Goal: Task Accomplishment & Management: Manage account settings

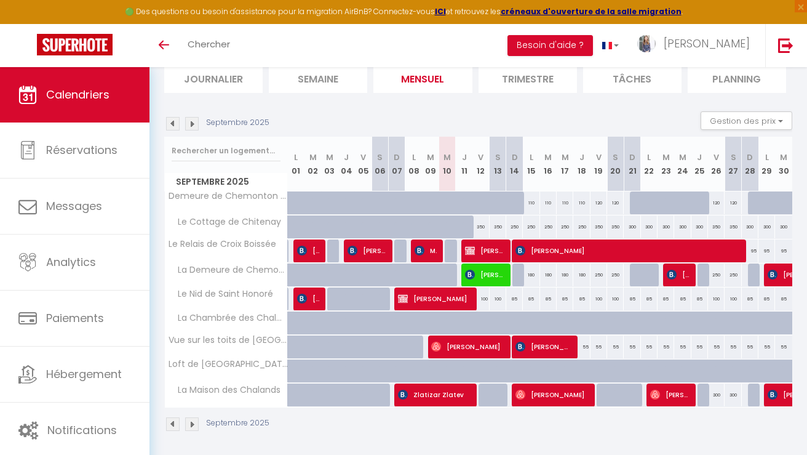
click at [194, 123] on img at bounding box center [192, 124] width 14 height 14
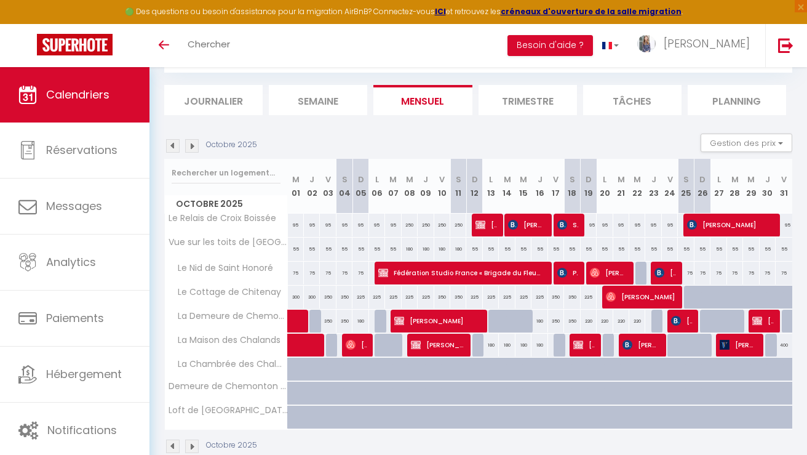
scroll to position [89, 0]
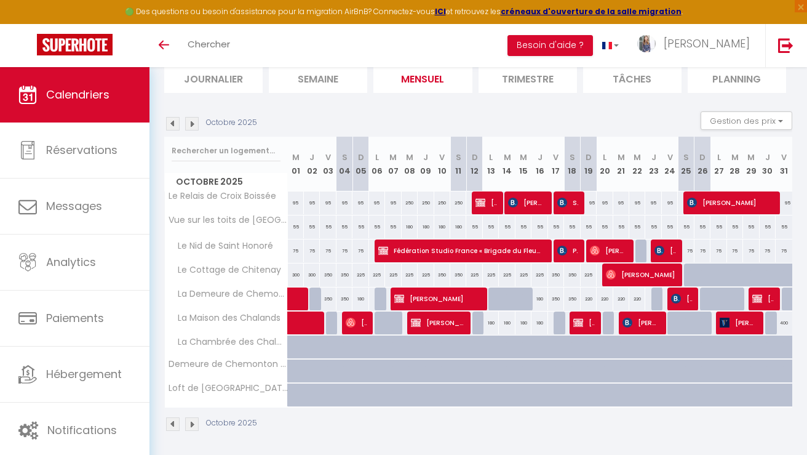
click at [194, 123] on img at bounding box center [192, 124] width 14 height 14
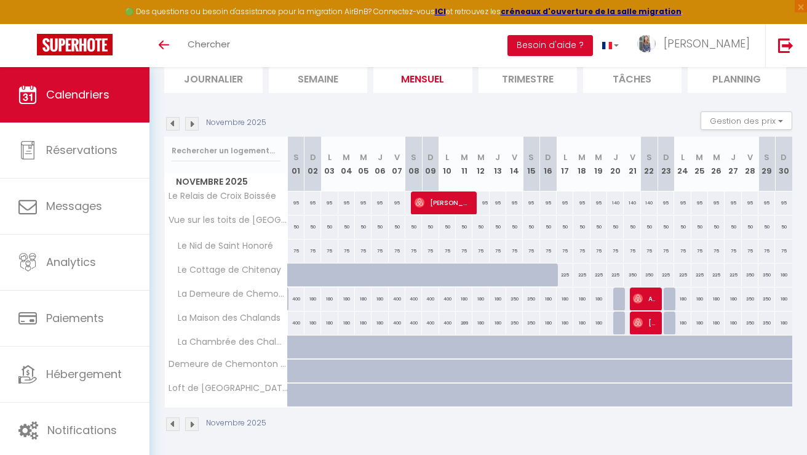
click at [194, 123] on img at bounding box center [192, 124] width 14 height 14
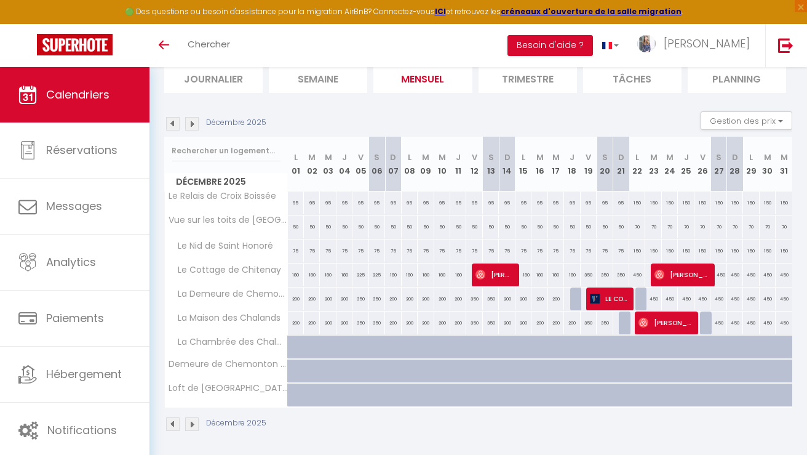
click at [173, 127] on img at bounding box center [173, 124] width 14 height 14
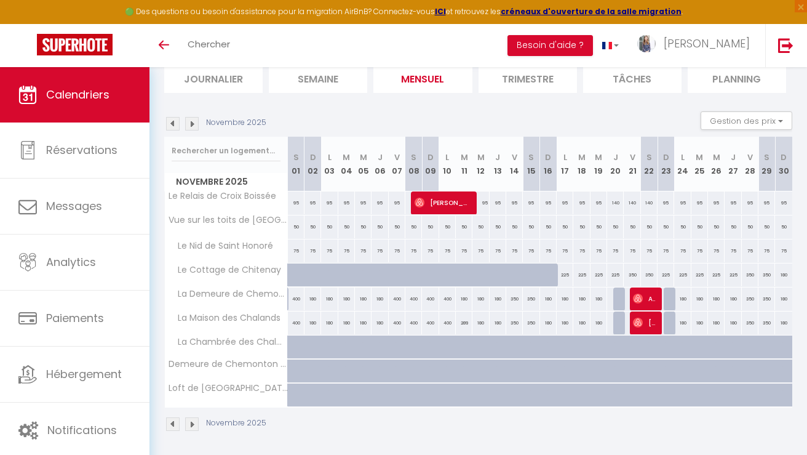
click at [173, 127] on img at bounding box center [173, 124] width 14 height 14
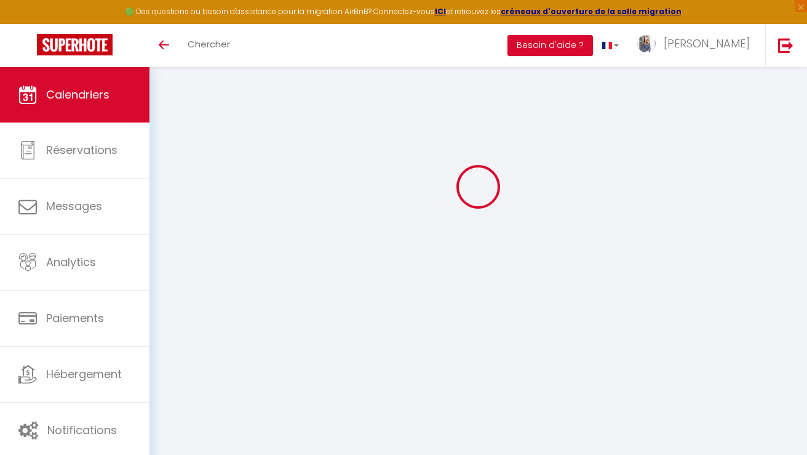
select select "0"
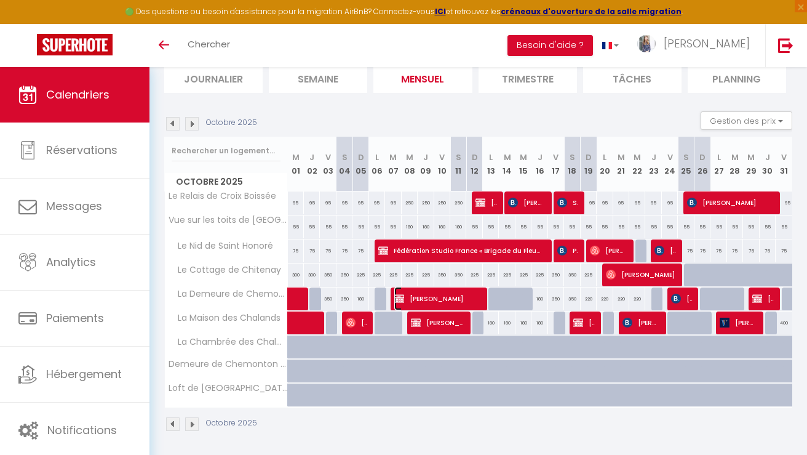
click at [418, 300] on span "[PERSON_NAME]" at bounding box center [437, 298] width 86 height 23
select select "KO"
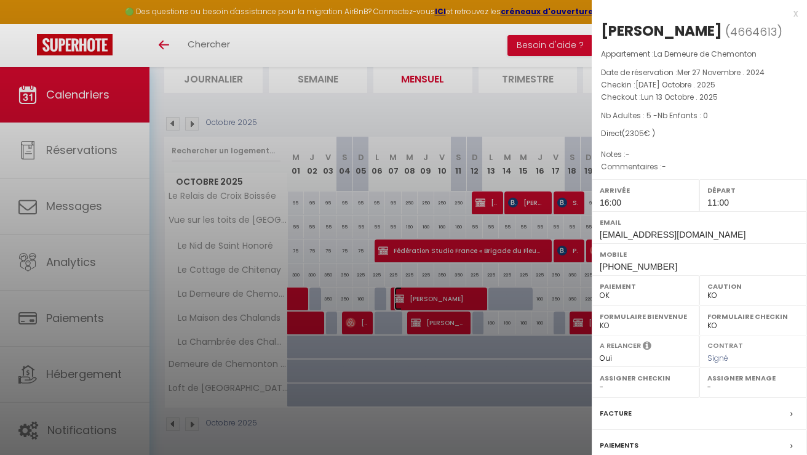
scroll to position [5, 0]
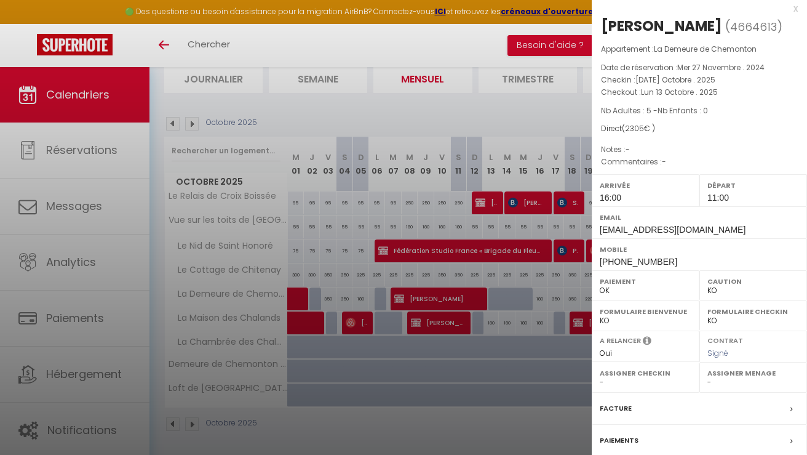
click at [649, 400] on div "Facture" at bounding box center [699, 408] width 215 height 32
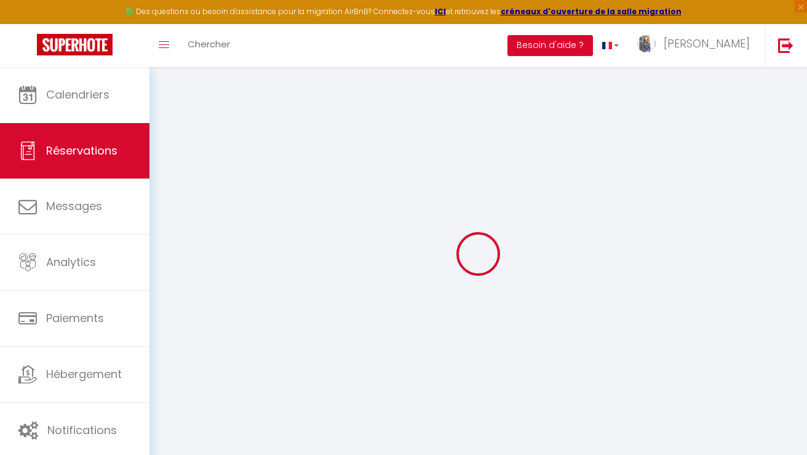
select select "cleaning"
select select "taxes"
select select
checkbox input "false"
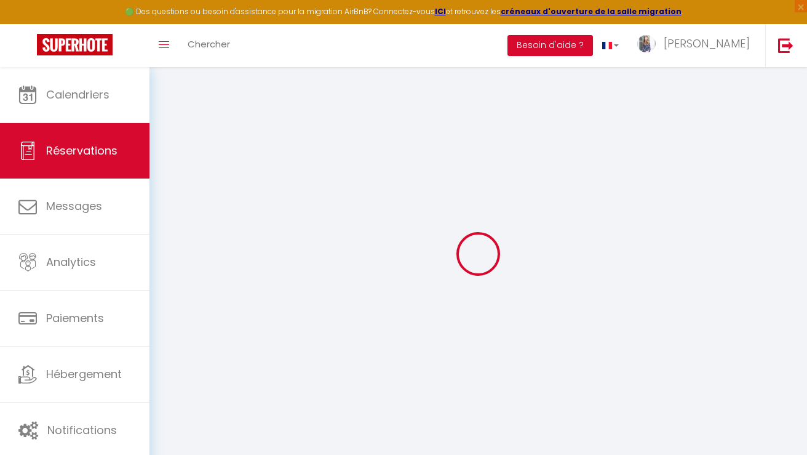
select select
checkbox input "false"
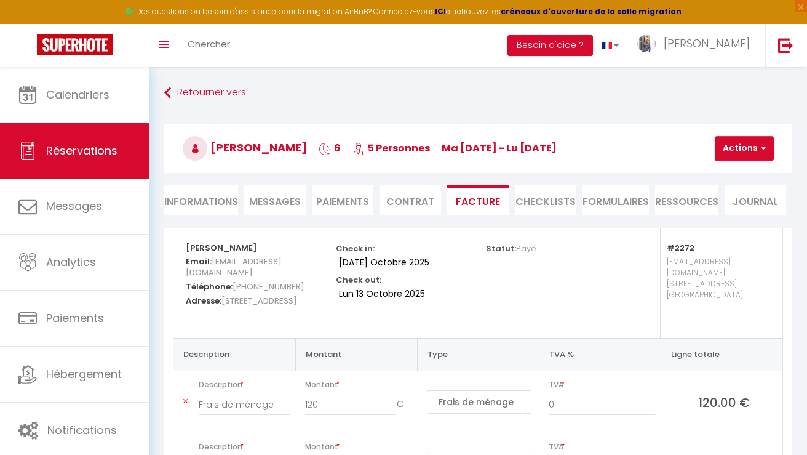
click at [188, 205] on li "Informations" at bounding box center [201, 200] width 74 height 30
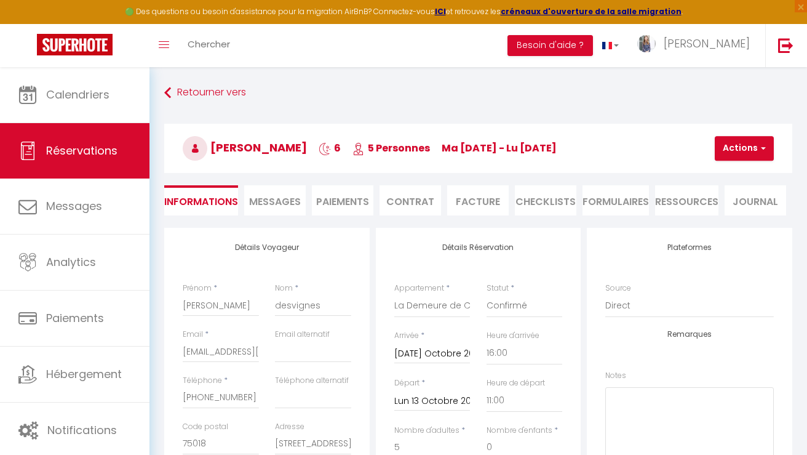
click at [484, 209] on li "Facture" at bounding box center [478, 200] width 62 height 30
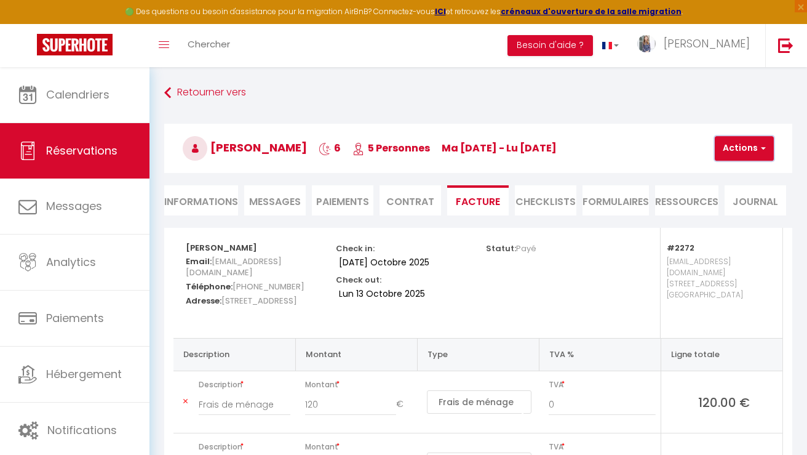
click at [742, 147] on button "Actions" at bounding box center [744, 148] width 59 height 25
click at [736, 211] on link "Envoyer la facture" at bounding box center [757, 207] width 103 height 16
type input "[EMAIL_ADDRESS][DOMAIN_NAME]"
select select "fr"
type input "Votre facture 4664613 - La Demeure de Chemonton"
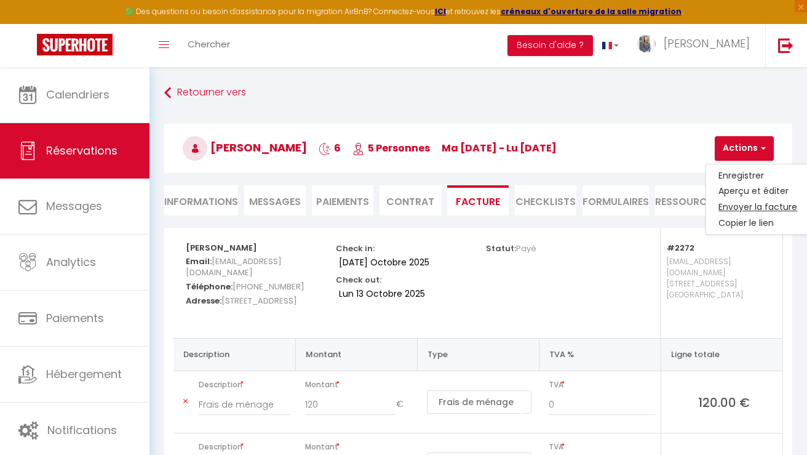
type textarea "Bonjour, Voici le lien pour télécharger votre facture : [URL][DOMAIN_NAME] Déta…"
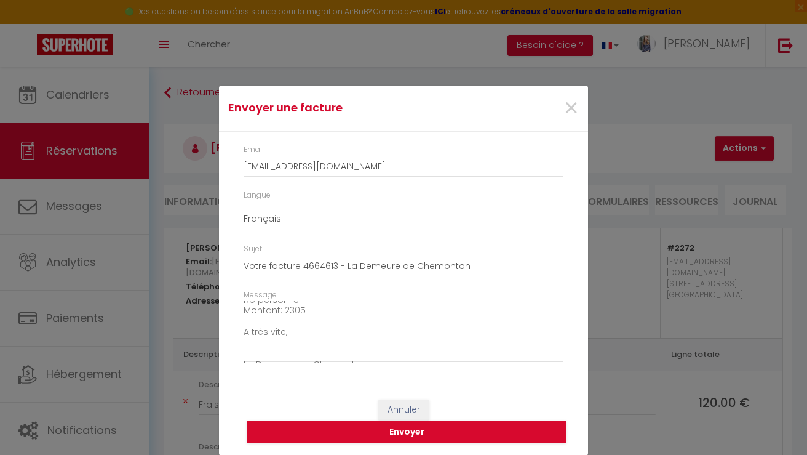
scroll to position [140, 0]
click at [480, 431] on button "Envoyer" at bounding box center [407, 431] width 320 height 23
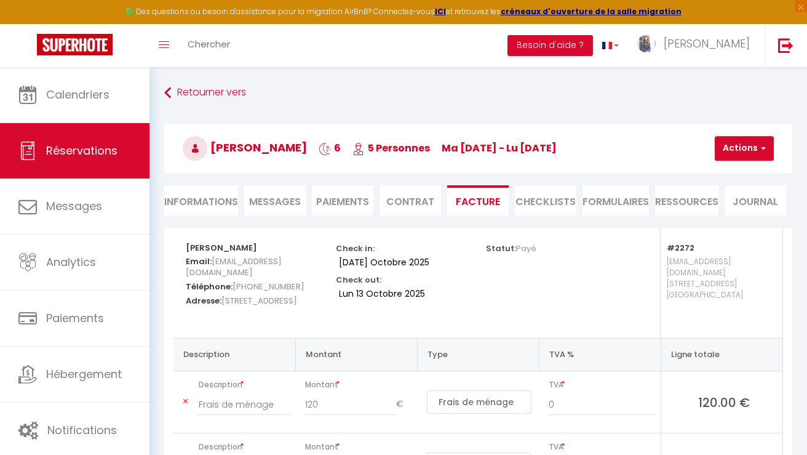
click at [285, 204] on span "Messages" at bounding box center [275, 201] width 52 height 14
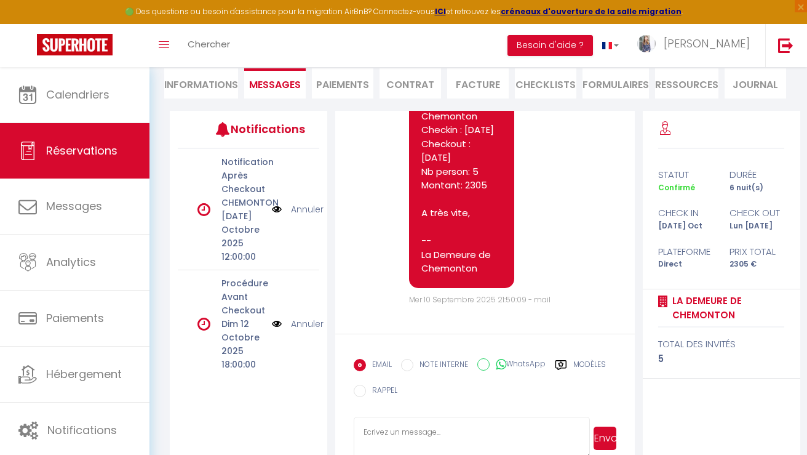
scroll to position [146, 0]
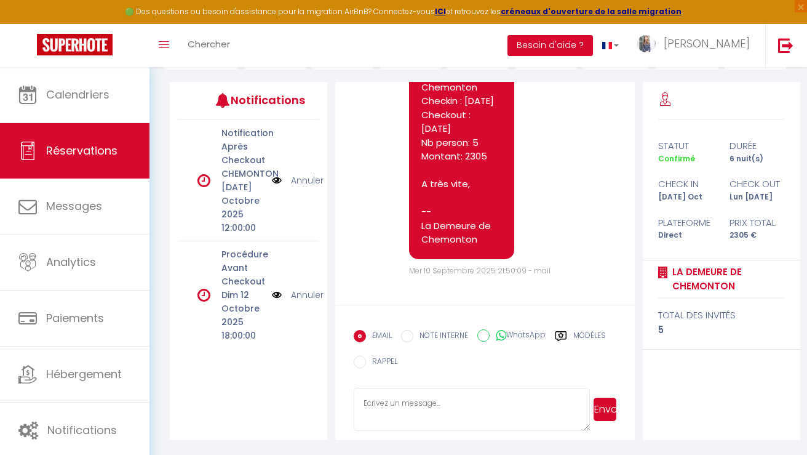
click at [436, 408] on textarea at bounding box center [472, 409] width 236 height 43
paste textarea "Bonjour, J'ai bien reçu le restant dû et je vous en remercie. Je vous ai envoyé…"
click at [384, 403] on textarea "Bonjour, J'ai bien reçu le restant dû et je vous en remercie. Je vous ai envoyé…" at bounding box center [472, 409] width 236 height 43
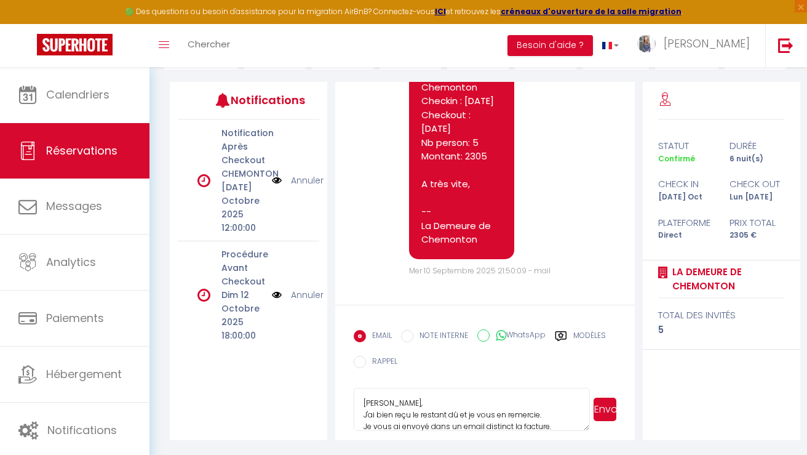
type textarea "[PERSON_NAME], J'ai bien reçu le restant dû et je vous en remercie. Je vous ai …"
click at [610, 412] on button "Envoyer" at bounding box center [605, 408] width 22 height 23
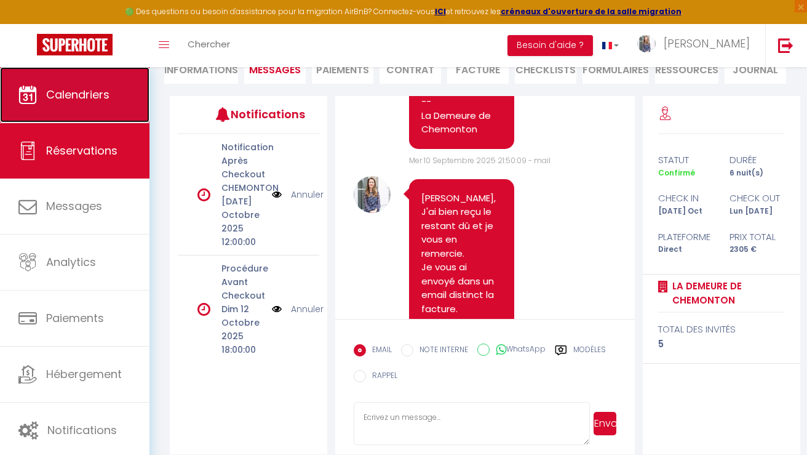
click at [82, 111] on link "Calendriers" at bounding box center [74, 94] width 149 height 55
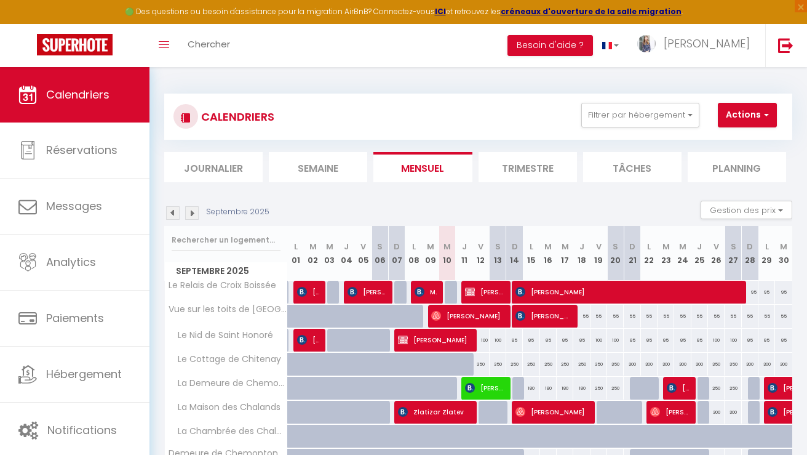
click at [191, 211] on img at bounding box center [192, 213] width 14 height 14
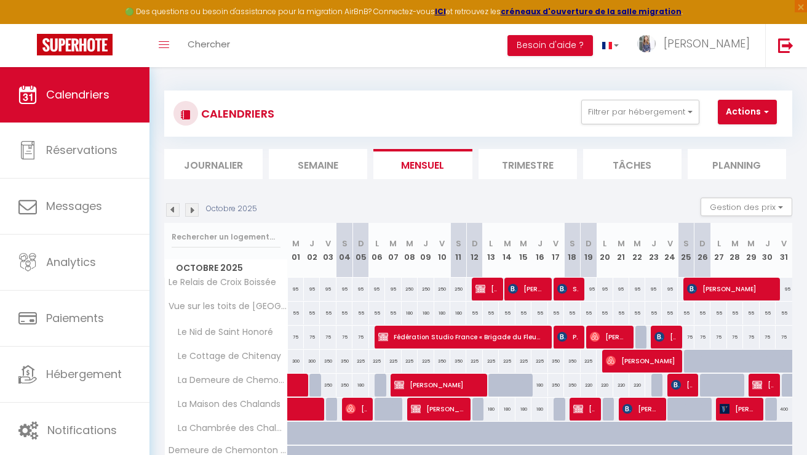
scroll to position [39, 0]
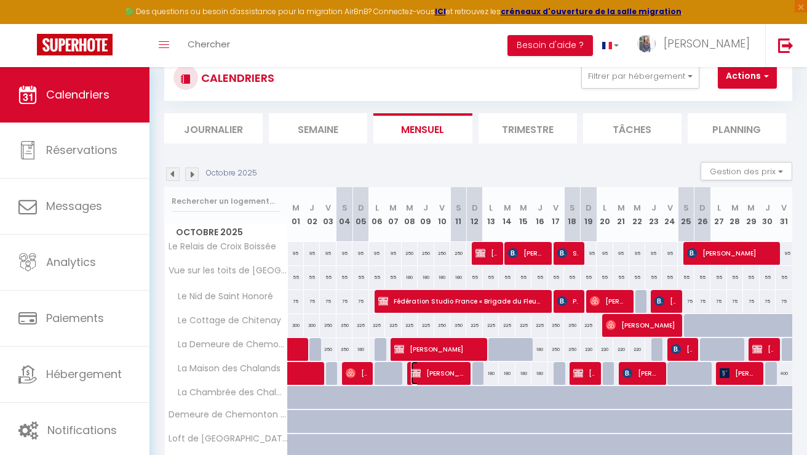
click at [440, 375] on span "[PERSON_NAME]" at bounding box center [438, 372] width 54 height 23
select select "OK"
select select "KO"
select select "0"
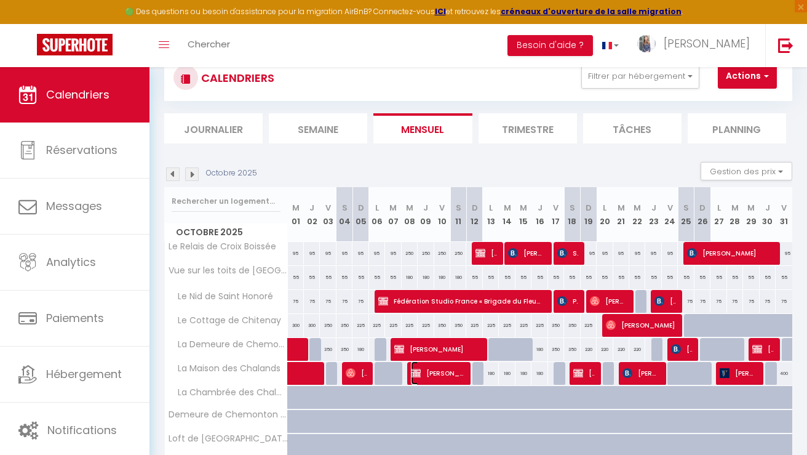
select select "1"
select select
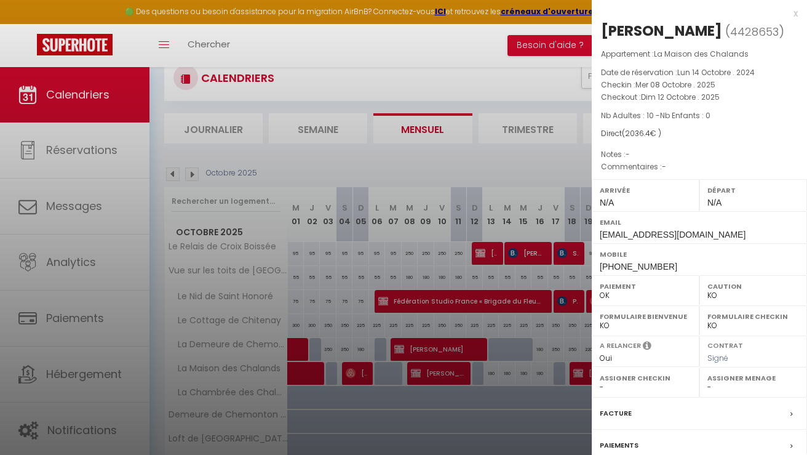
click at [628, 437] on div "Paiements" at bounding box center [699, 445] width 215 height 32
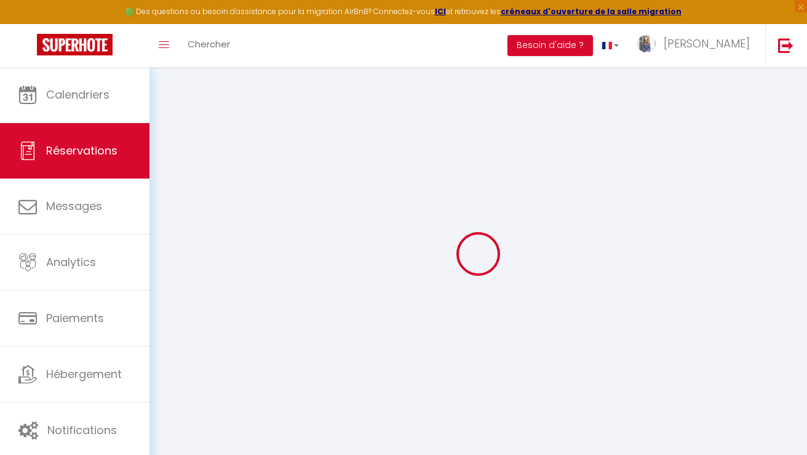
select select
checkbox input "false"
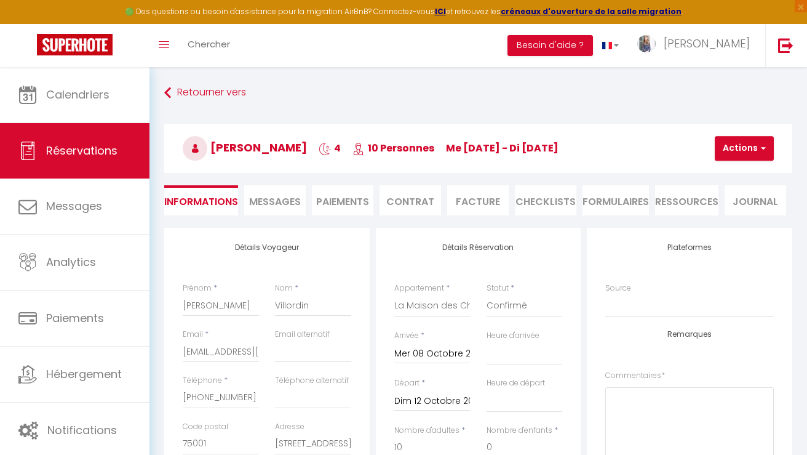
type input "90"
type input "46.4"
select select
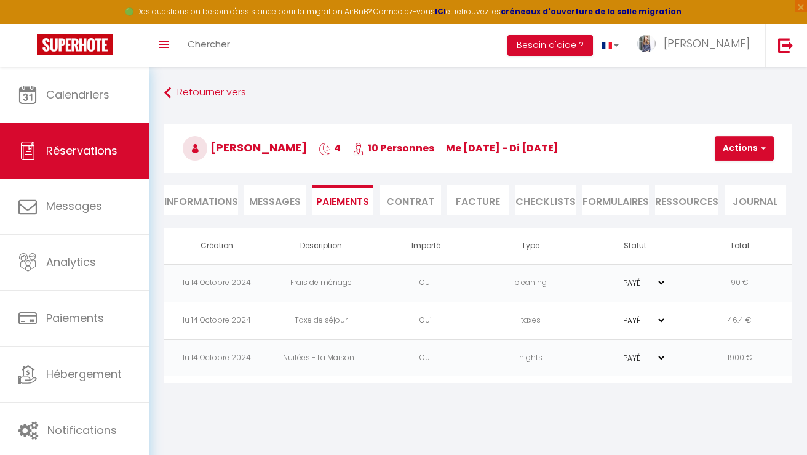
select select
click at [221, 197] on li "Informations" at bounding box center [201, 200] width 74 height 30
select select
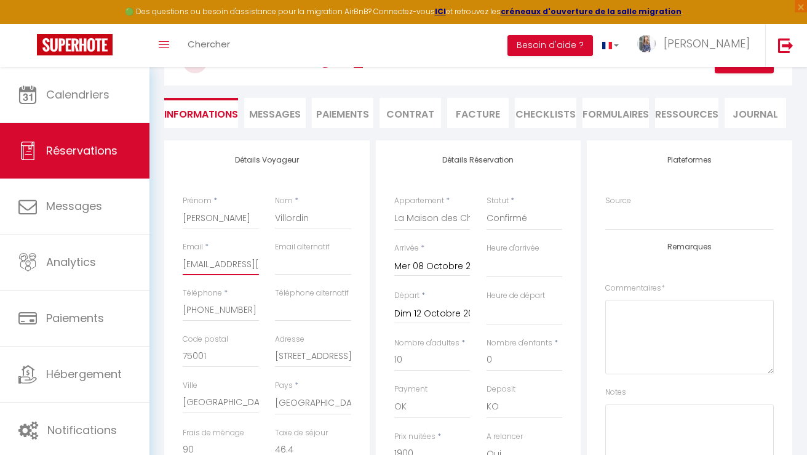
scroll to position [0, 25]
drag, startPoint x: 184, startPoint y: 264, endPoint x: 309, endPoint y: 265, distance: 125.5
click at [309, 265] on div "Email * [EMAIL_ADDRESS][DOMAIN_NAME] Email alternatif" at bounding box center [267, 264] width 185 height 46
click at [252, 266] on input "[EMAIL_ADDRESS][DOMAIN_NAME]" at bounding box center [221, 264] width 76 height 22
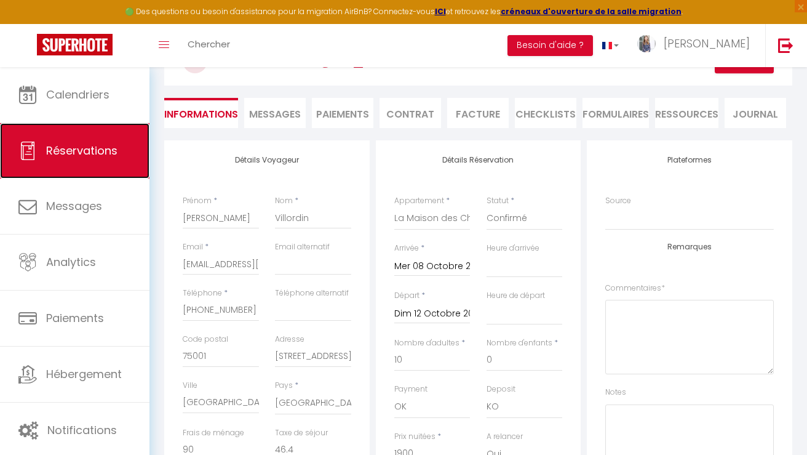
click at [87, 163] on link "Réservations" at bounding box center [74, 150] width 149 height 55
select select "not_cancelled"
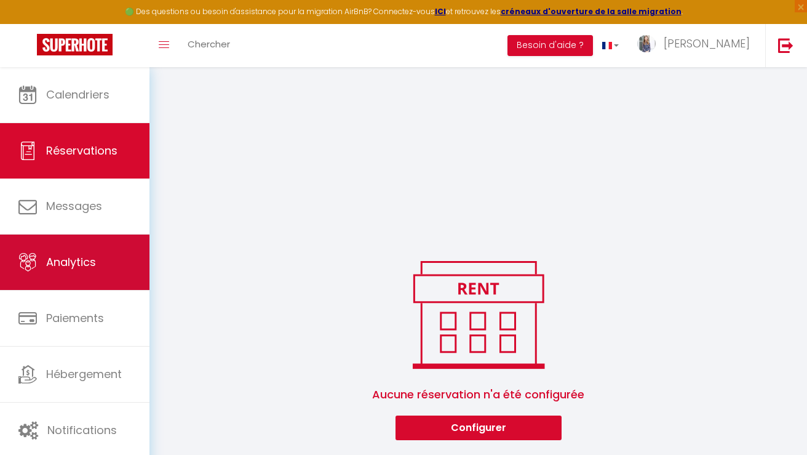
checkbox input "false"
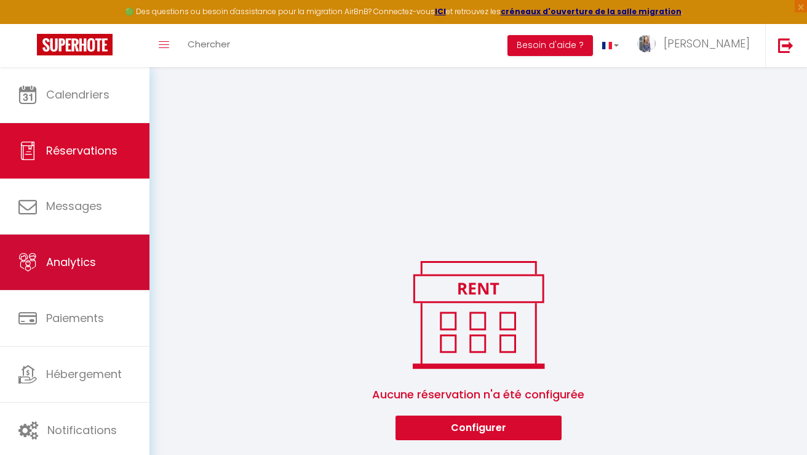
checkbox input "false"
checkbox Nathalie "false"
checkbox input "false"
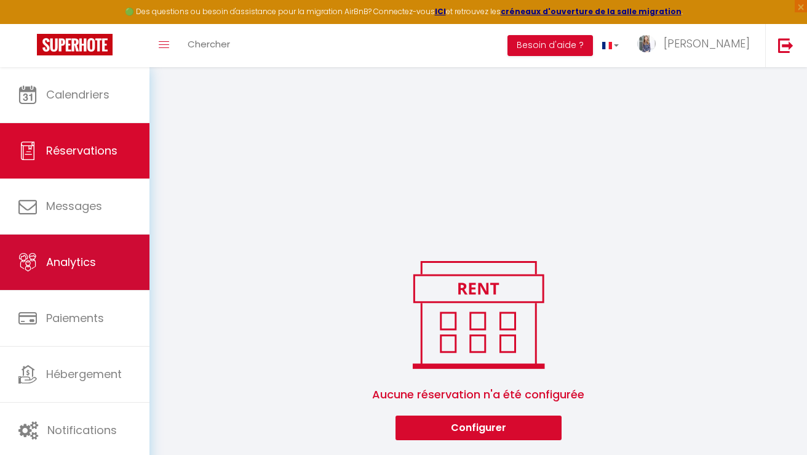
checkbox input "false"
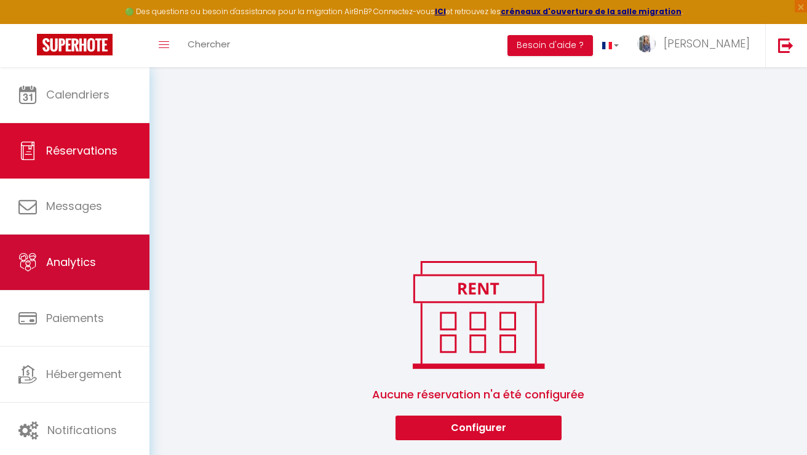
checkbox input "false"
checkbox Tiffany "false"
checkbox input "false"
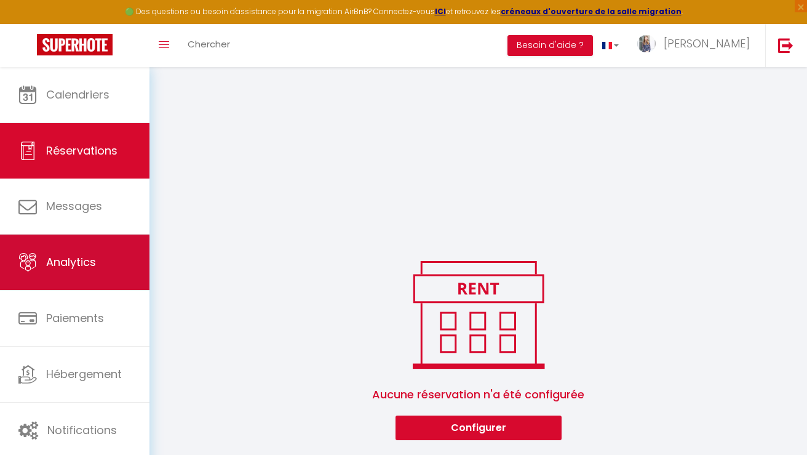
checkbox input "false"
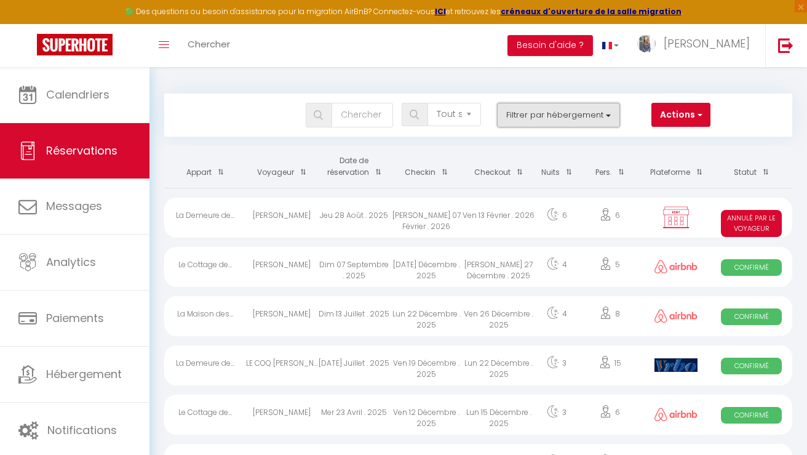
click at [600, 121] on button "Filtrer par hébergement" at bounding box center [558, 115] width 123 height 25
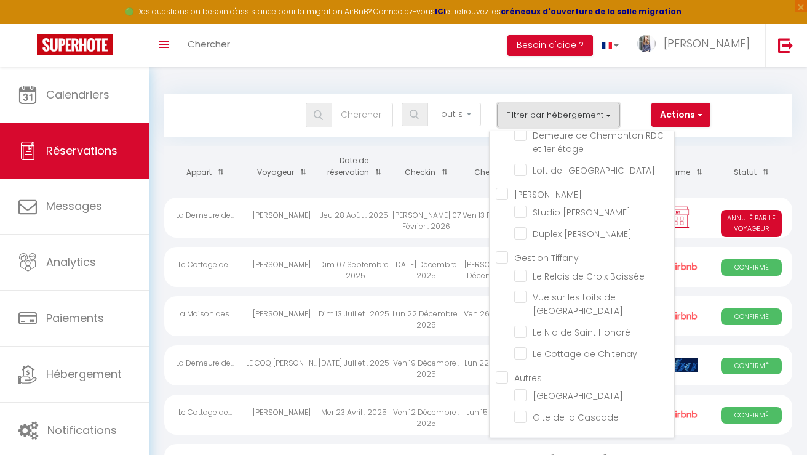
scroll to position [276, 0]
click at [584, 271] on input "Le Relais de Croix Boissée" at bounding box center [594, 274] width 160 height 12
checkbox input "true"
checkbox input "false"
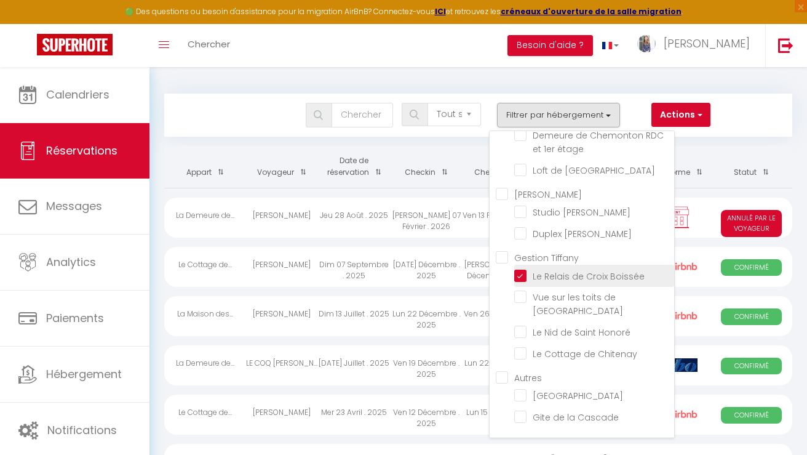
checkbox input "false"
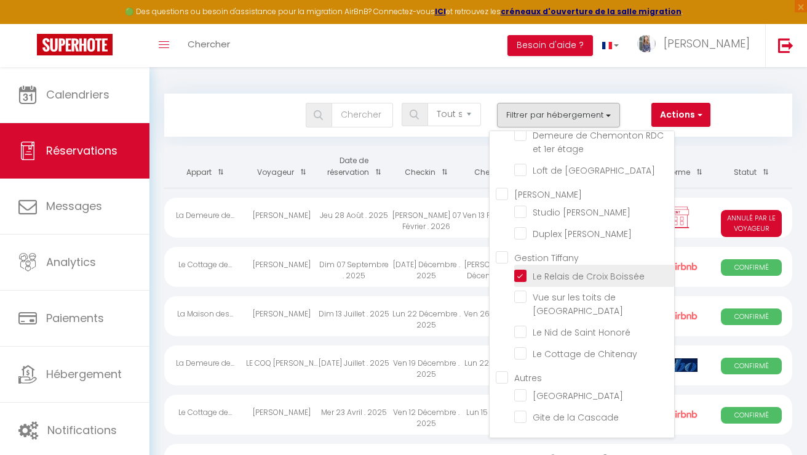
checkbox input "false"
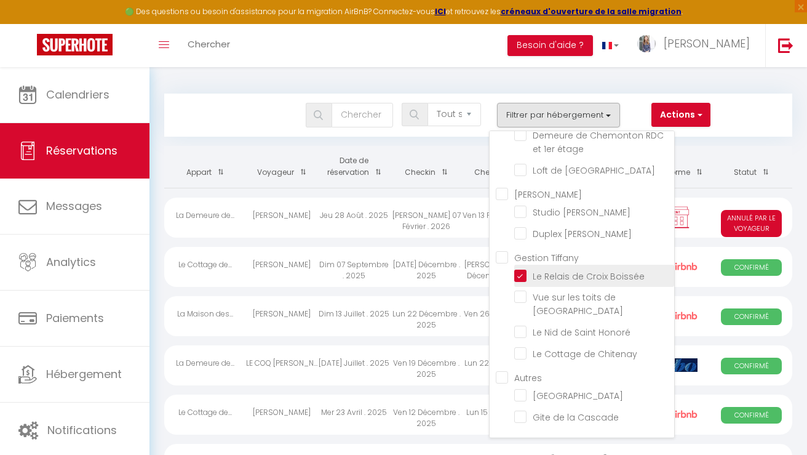
checkbox input "false"
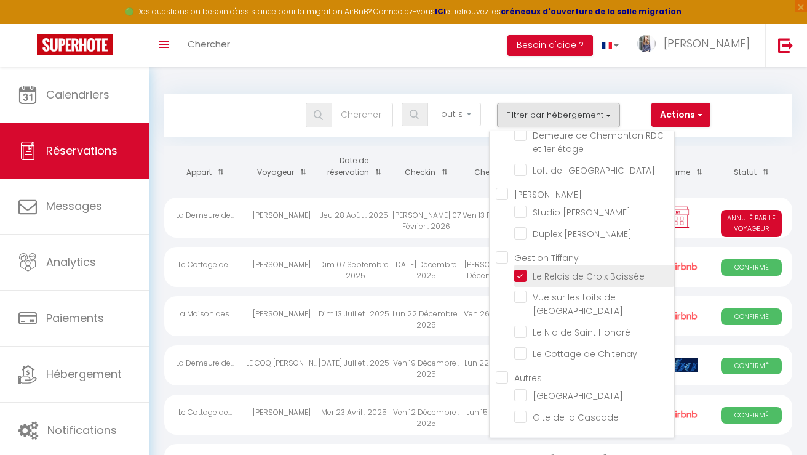
checkbox input "false"
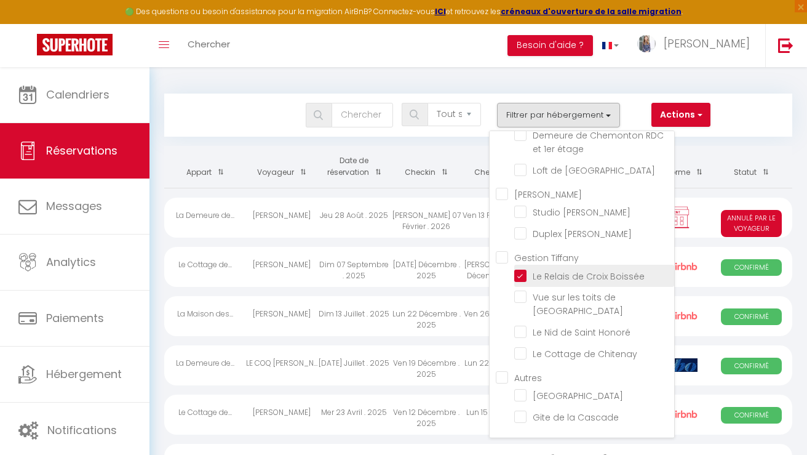
checkbox input "false"
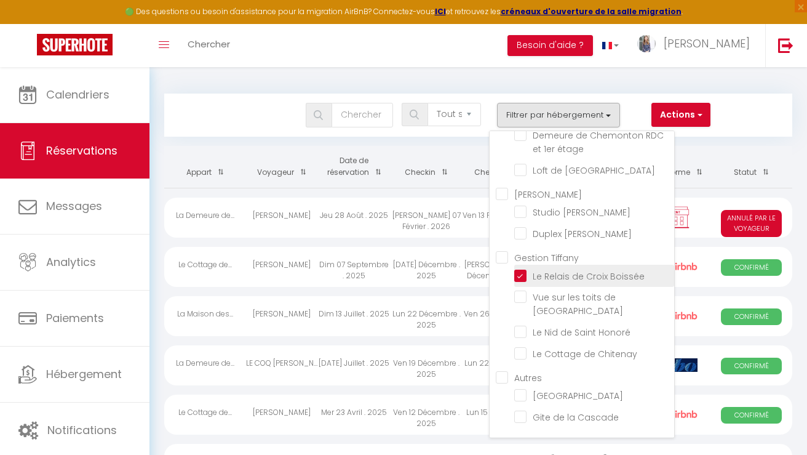
checkbox input "false"
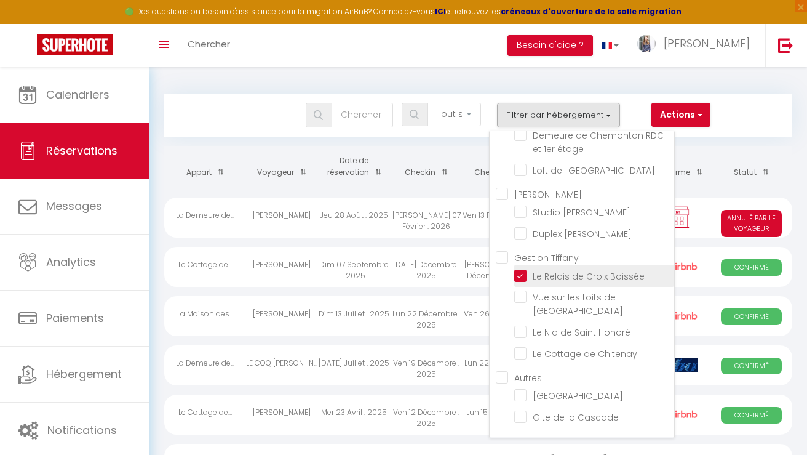
checkbox input "false"
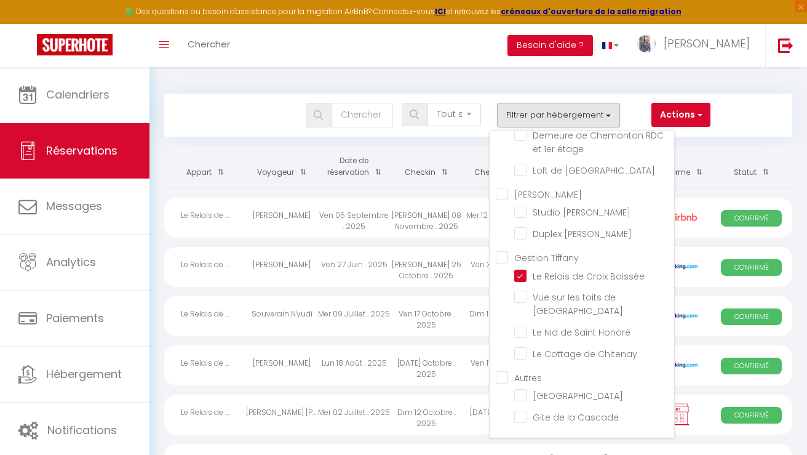
click at [744, 121] on div "Bookings Tous les statuts Annulé Confirmé Non Confirmé Tout sauf annulé No Show…" at bounding box center [478, 115] width 626 height 25
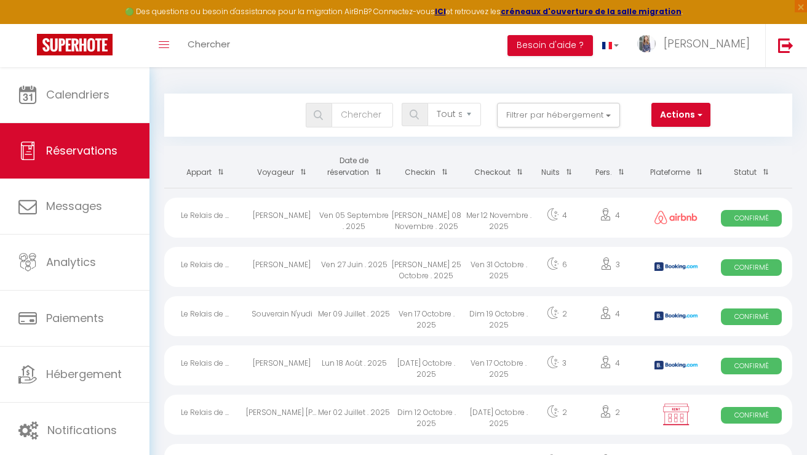
click at [356, 165] on th "Date de réservation" at bounding box center [354, 167] width 72 height 42
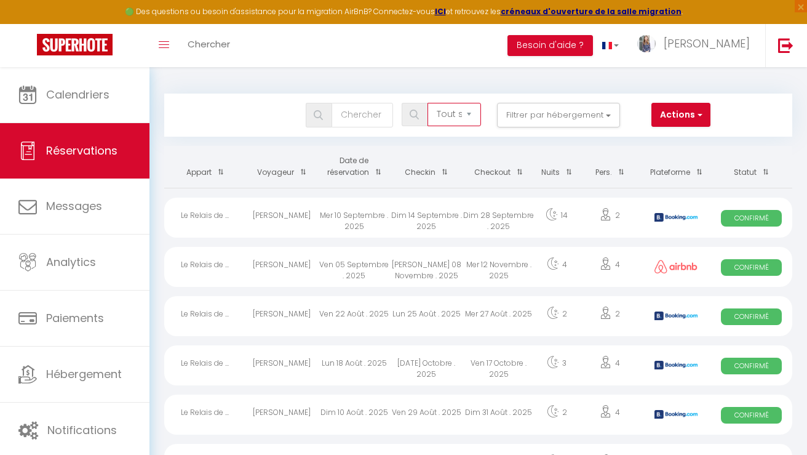
click at [472, 115] on select "Tous les statuts Annulé Confirmé Non Confirmé Tout sauf annulé No Show Request" at bounding box center [455, 114] width 54 height 23
select select "all"
click at [428, 103] on select "Tous les statuts Annulé Confirmé Non Confirmé Tout sauf annulé No Show Request" at bounding box center [455, 114] width 54 height 23
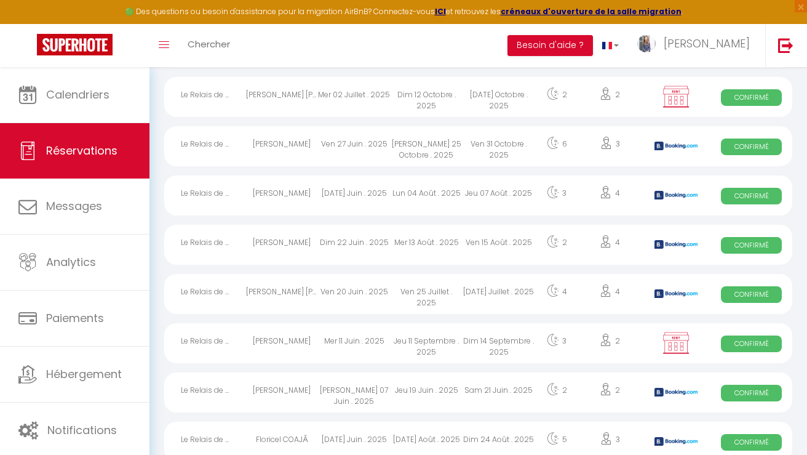
scroll to position [703, 0]
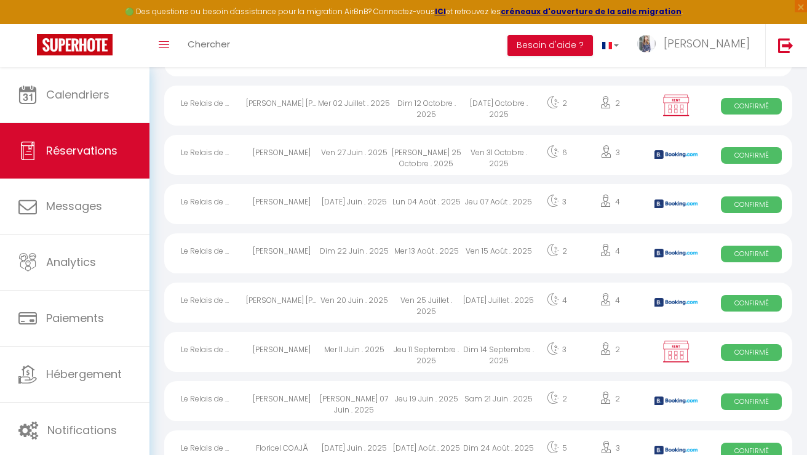
click at [384, 253] on div "Dim 22 Juin . 2025" at bounding box center [354, 253] width 72 height 40
select select "OK"
select select "KO"
select select "0"
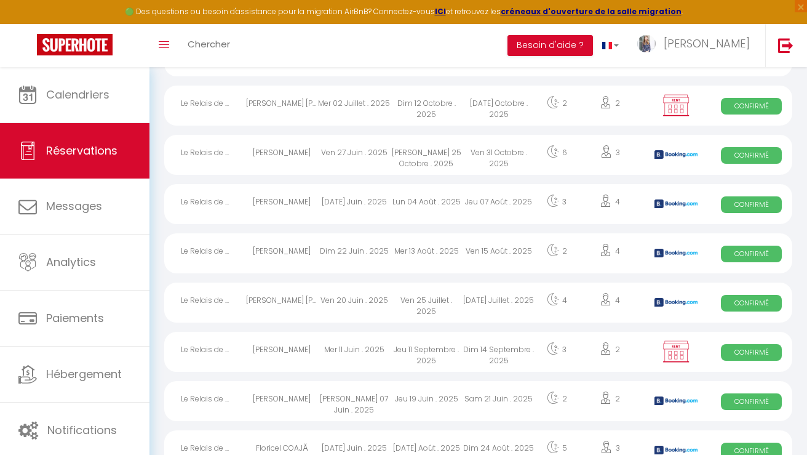
select select "1"
select select
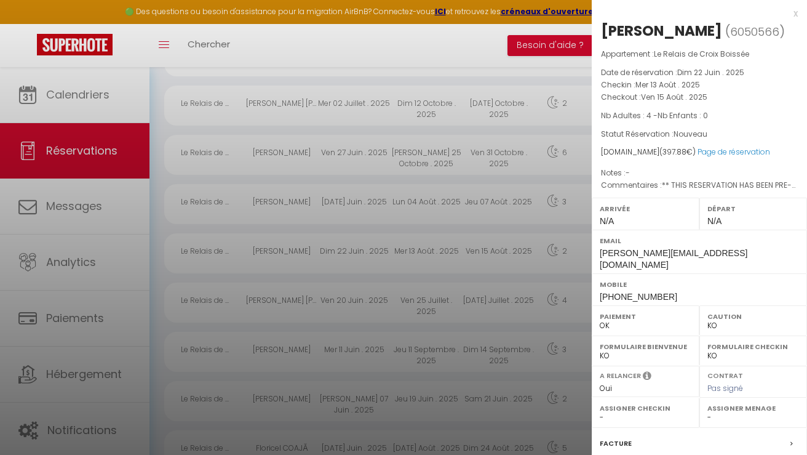
click at [397, 318] on div at bounding box center [403, 227] width 807 height 455
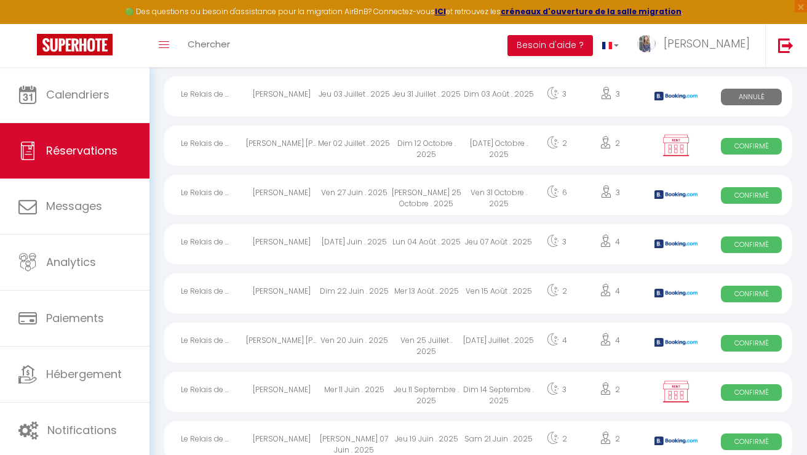
scroll to position [654, 0]
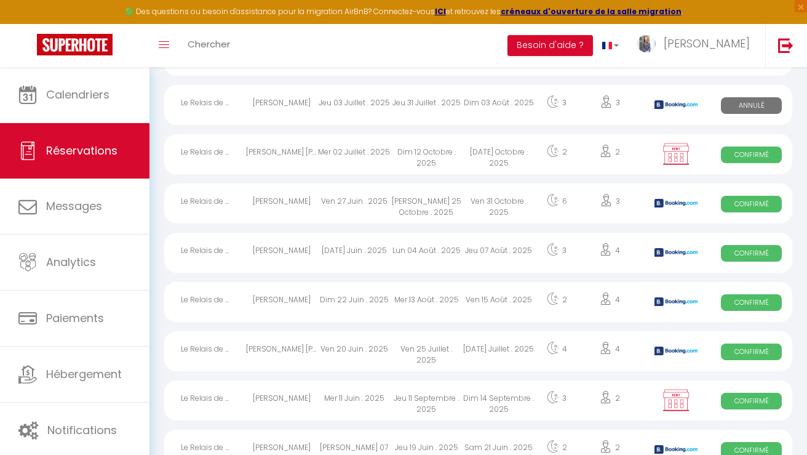
click at [358, 250] on div "[DATE] Juin . 2025" at bounding box center [354, 253] width 72 height 40
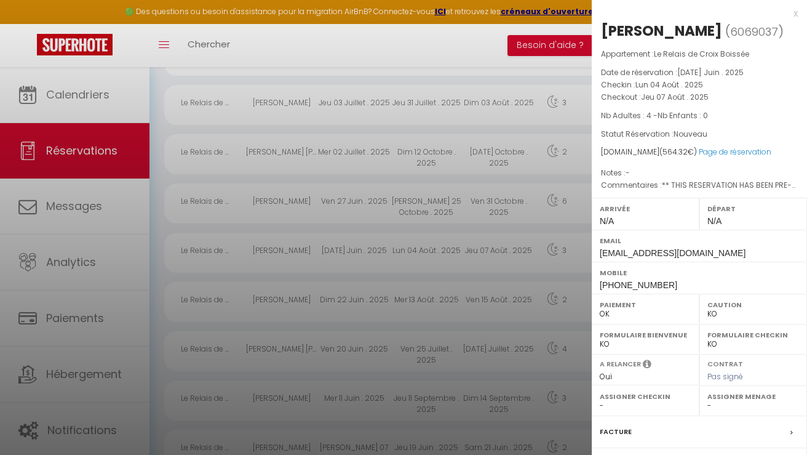
click at [416, 277] on div at bounding box center [403, 227] width 807 height 455
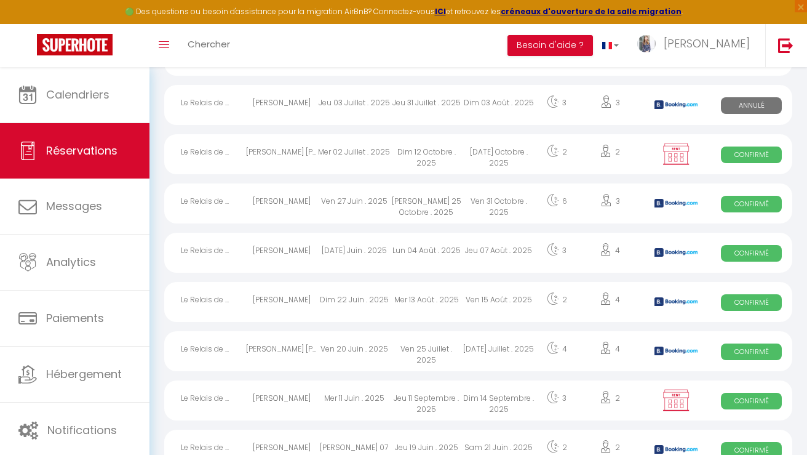
click at [394, 203] on div "[PERSON_NAME] 25 Octobre . 2025" at bounding box center [427, 203] width 72 height 40
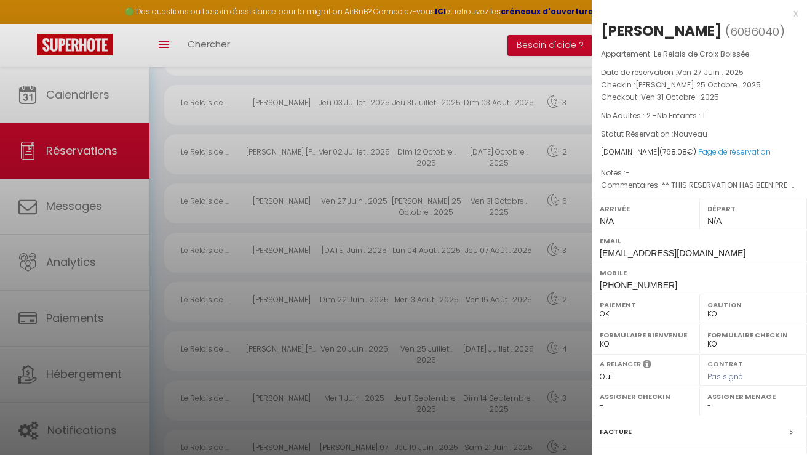
click at [388, 220] on div at bounding box center [403, 227] width 807 height 455
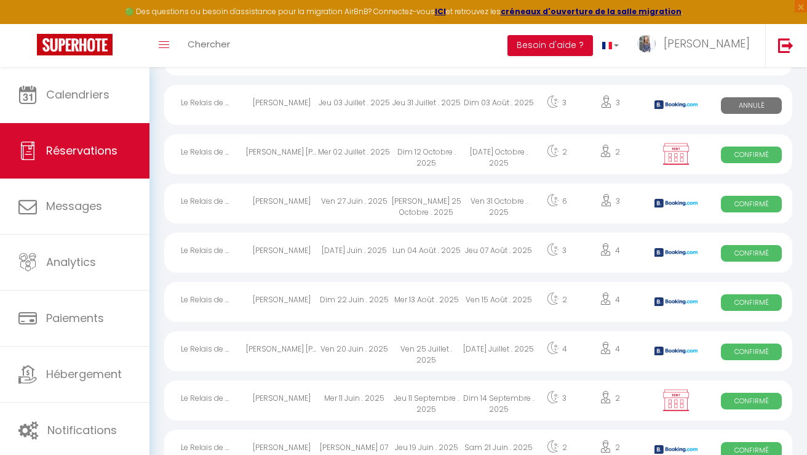
click at [378, 205] on div "Ven 27 Juin . 2025" at bounding box center [354, 203] width 72 height 40
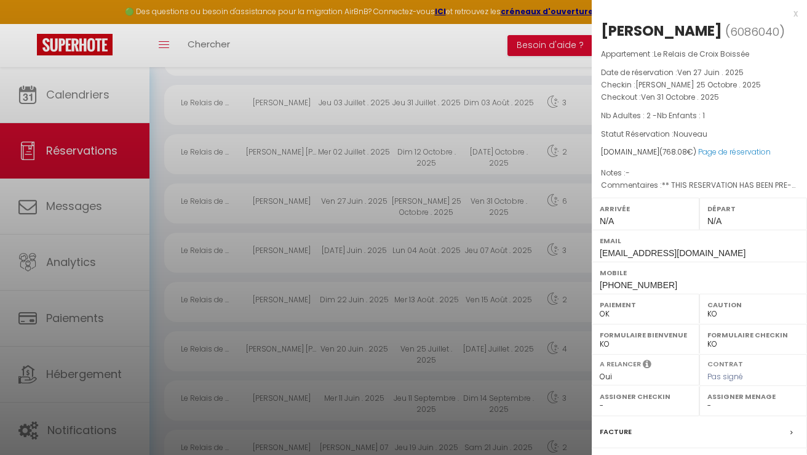
click at [378, 205] on div at bounding box center [403, 227] width 807 height 455
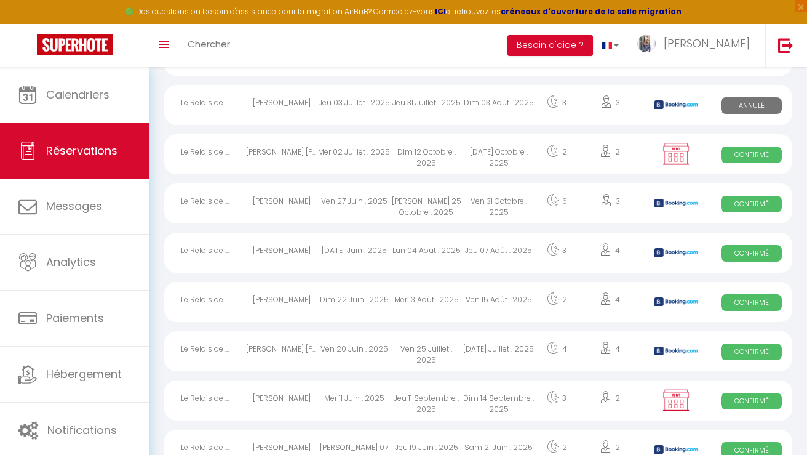
click at [378, 154] on div "Mer 02 Juillet . 2025" at bounding box center [354, 154] width 72 height 40
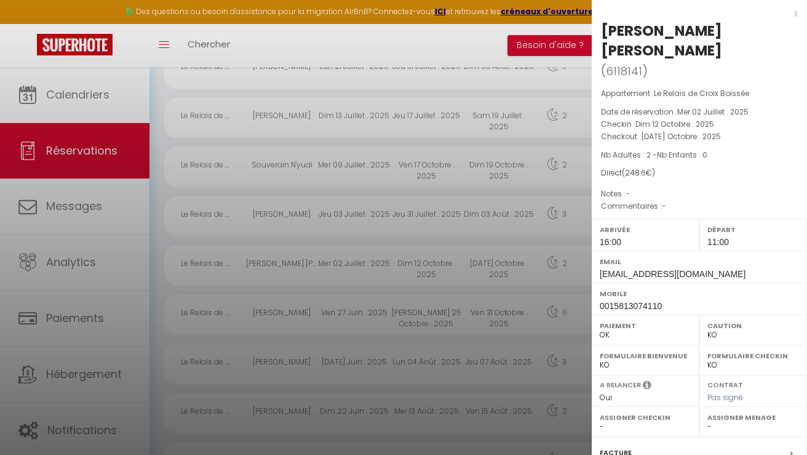
scroll to position [535, 0]
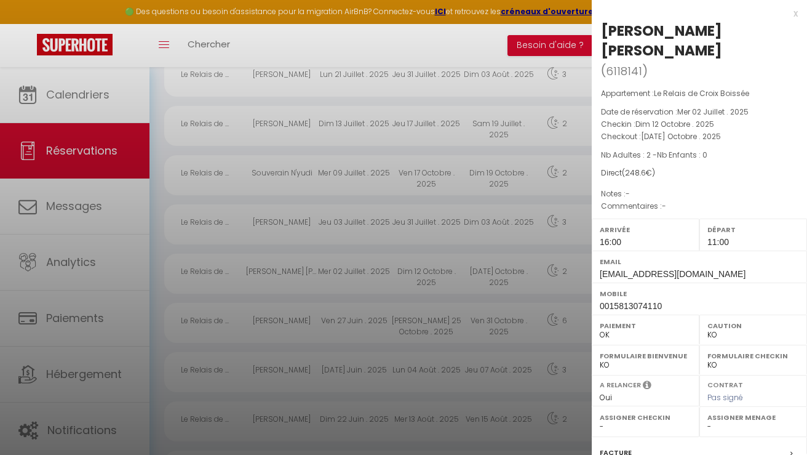
click at [410, 231] on div at bounding box center [403, 227] width 807 height 455
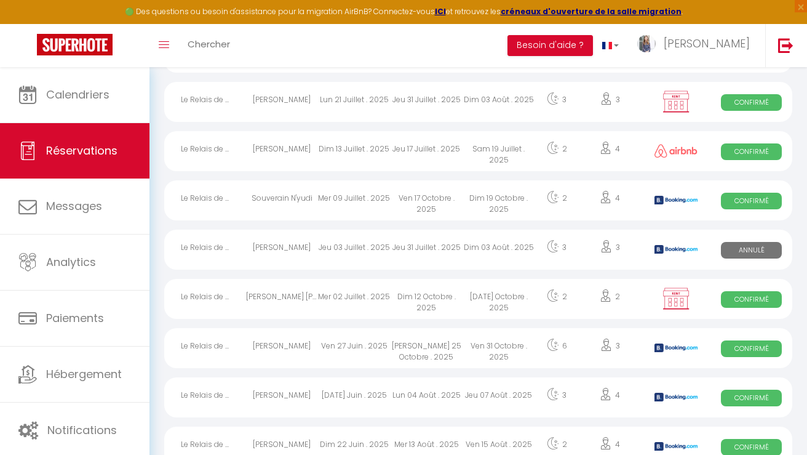
scroll to position [495, 0]
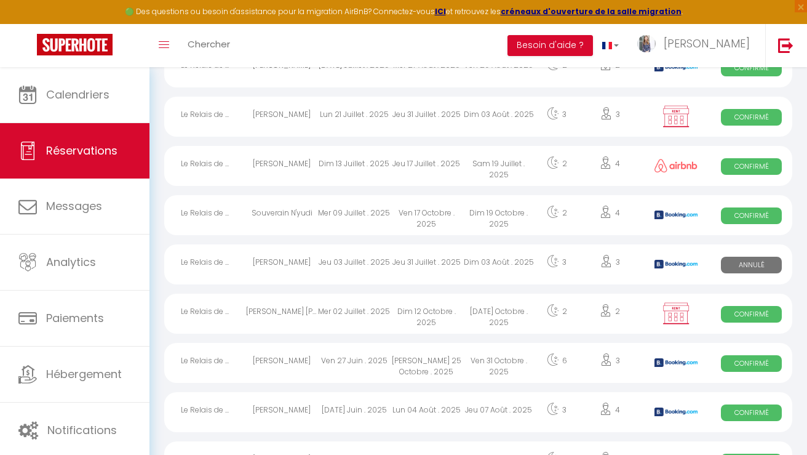
click at [432, 223] on div "Ven 17 Octobre . 2025" at bounding box center [427, 215] width 72 height 40
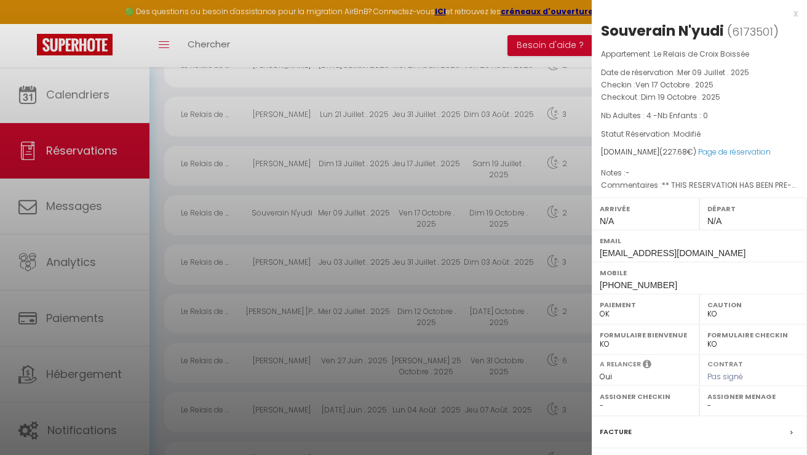
click at [351, 180] on div at bounding box center [403, 227] width 807 height 455
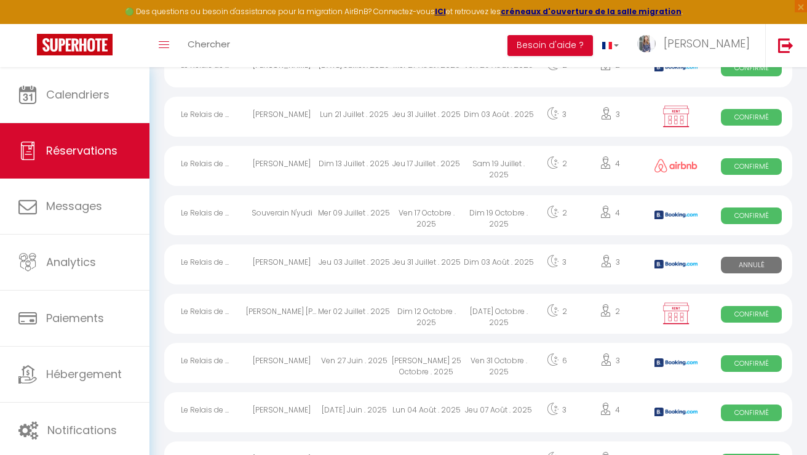
click at [361, 164] on div "Dim 13 Juillet . 2025" at bounding box center [354, 166] width 72 height 40
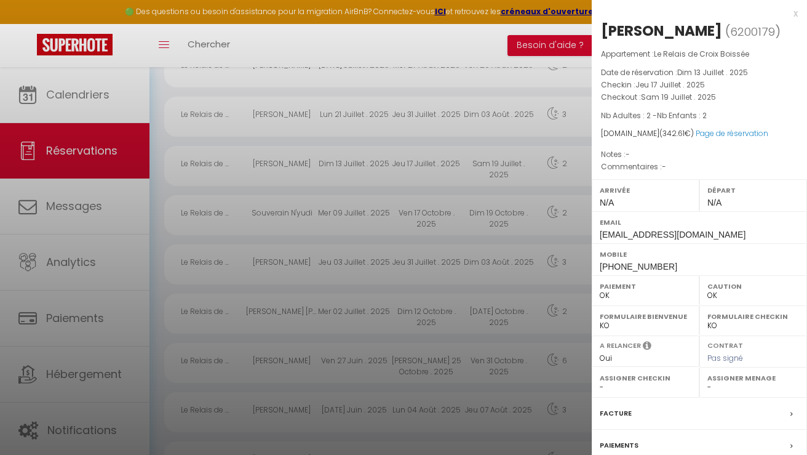
click at [418, 181] on div at bounding box center [403, 227] width 807 height 455
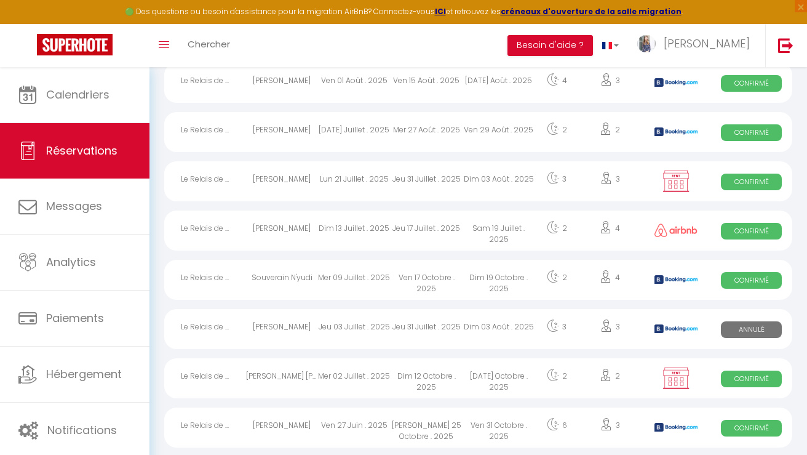
scroll to position [421, 0]
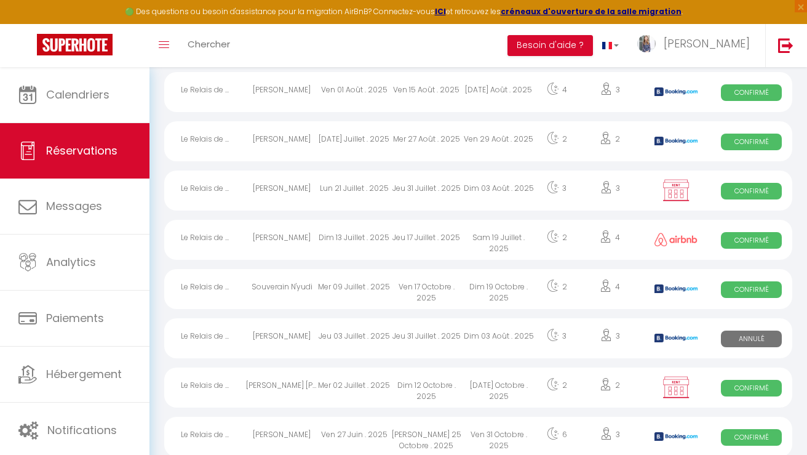
click at [422, 194] on div "Jeu 31 Juillet . 2025" at bounding box center [427, 190] width 72 height 40
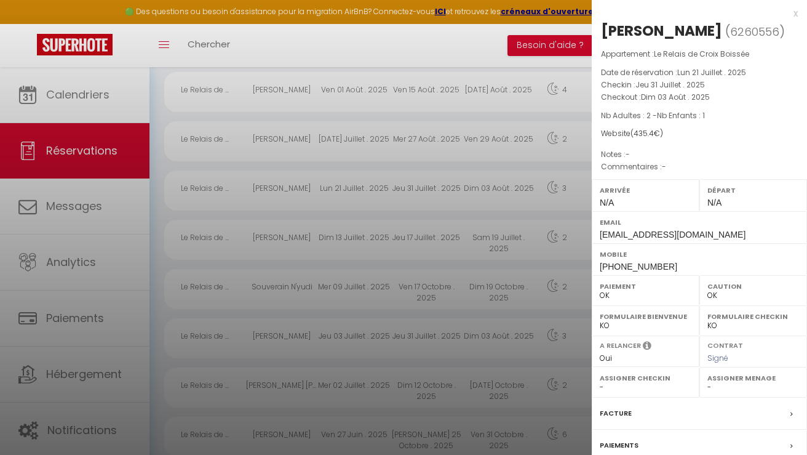
click at [476, 225] on div at bounding box center [403, 227] width 807 height 455
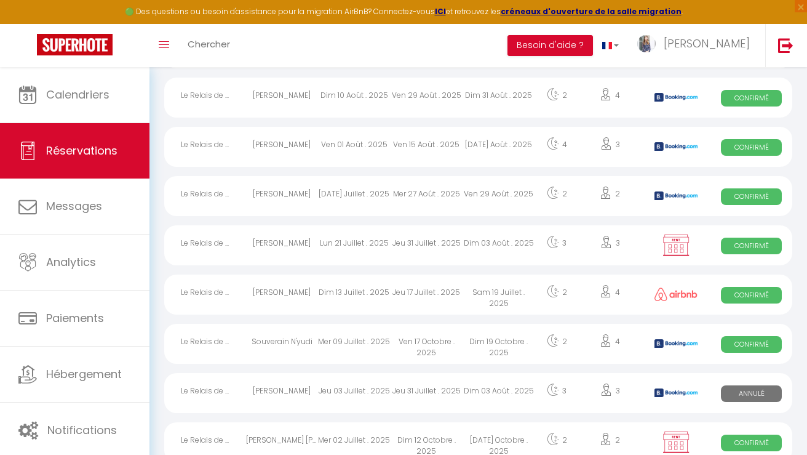
scroll to position [323, 0]
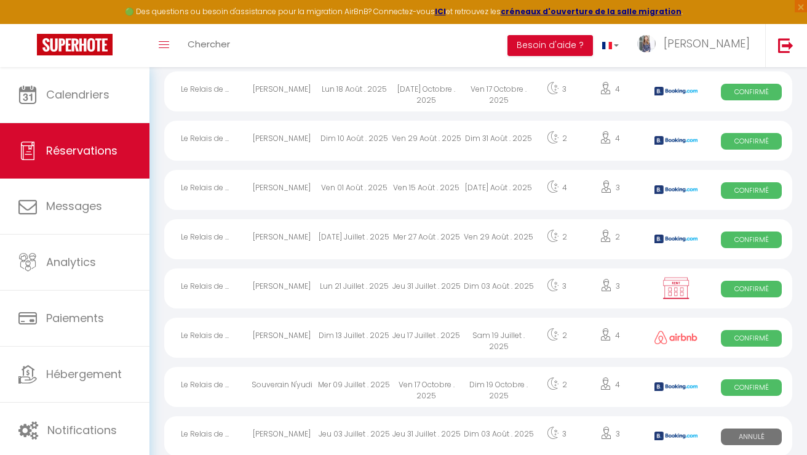
click at [476, 240] on div "Ven 29 Août . 2025" at bounding box center [499, 239] width 72 height 40
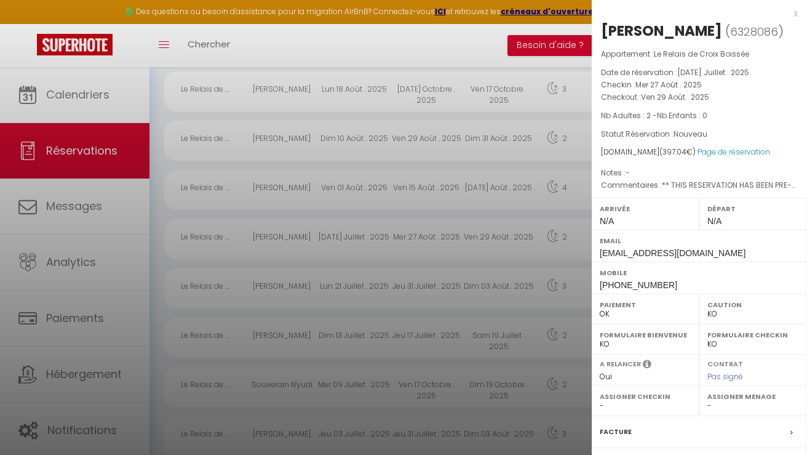
click at [466, 267] on div at bounding box center [403, 227] width 807 height 455
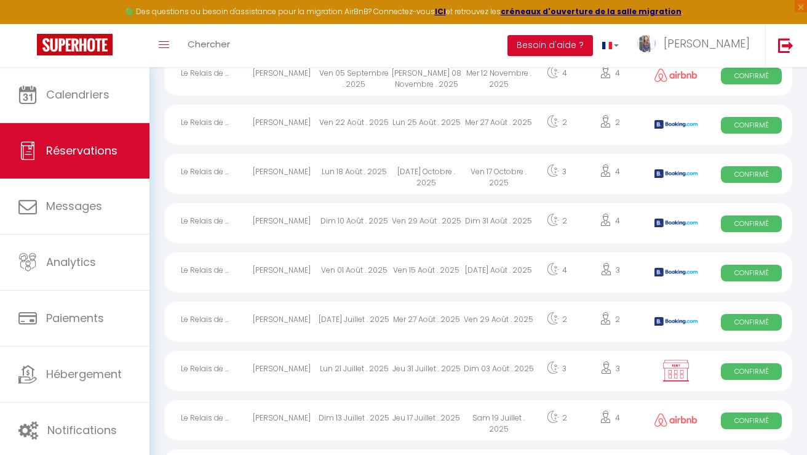
scroll to position [239, 0]
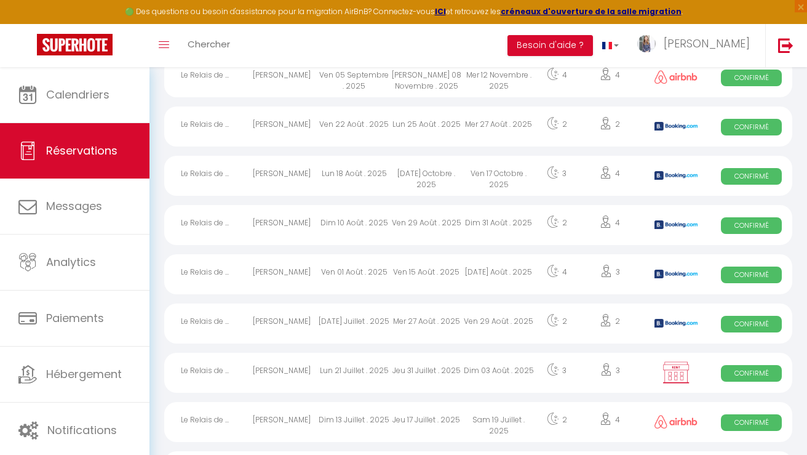
click at [450, 270] on div "Ven 15 Août . 2025" at bounding box center [427, 274] width 72 height 40
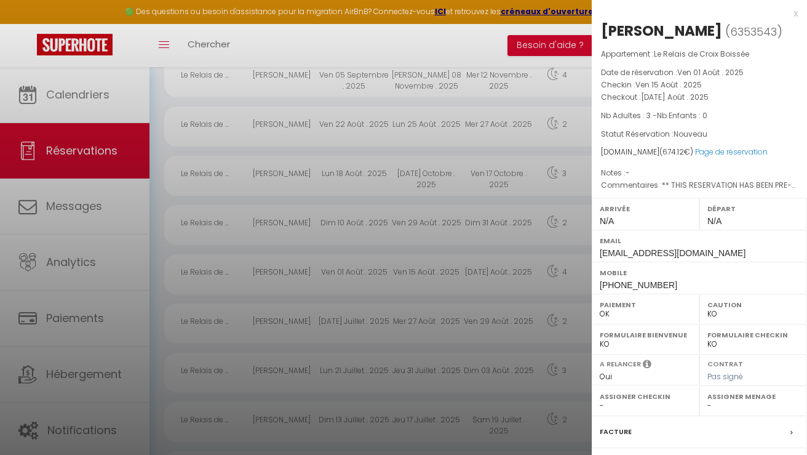
click at [477, 244] on div at bounding box center [403, 227] width 807 height 455
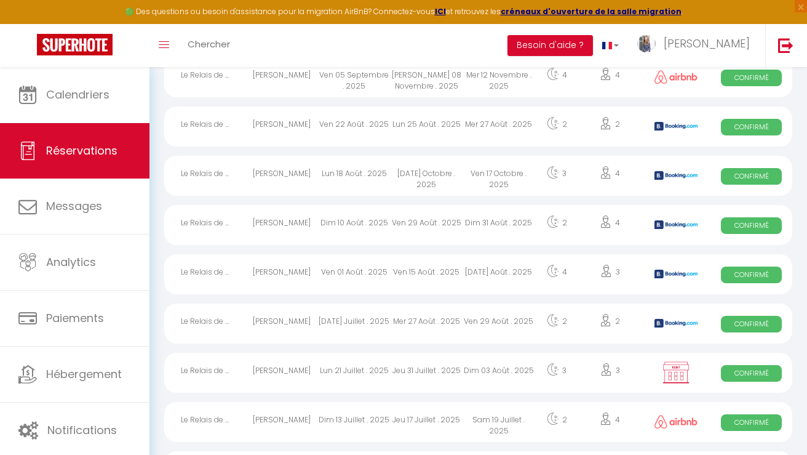
click at [460, 226] on div "Ven 29 Août . 2025" at bounding box center [427, 225] width 72 height 40
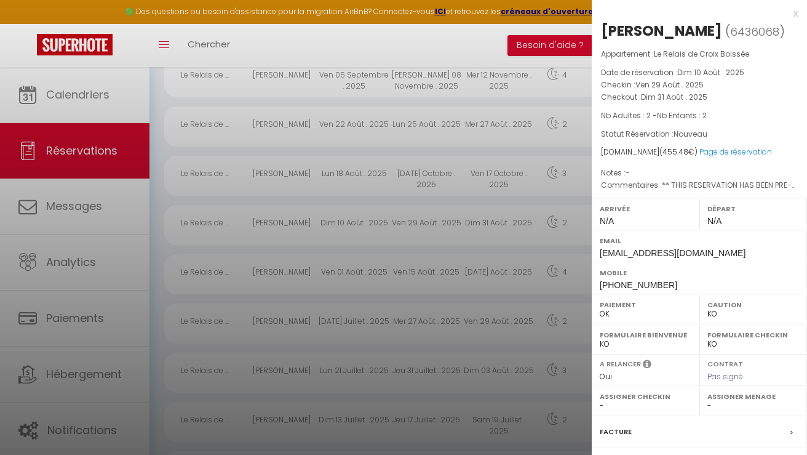
click at [445, 268] on div at bounding box center [403, 227] width 807 height 455
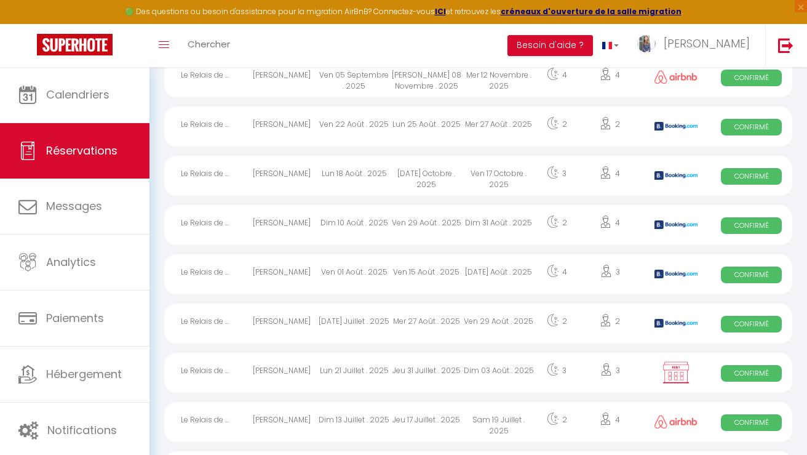
click at [365, 181] on div "Lun 18 Août . 2025" at bounding box center [354, 176] width 72 height 40
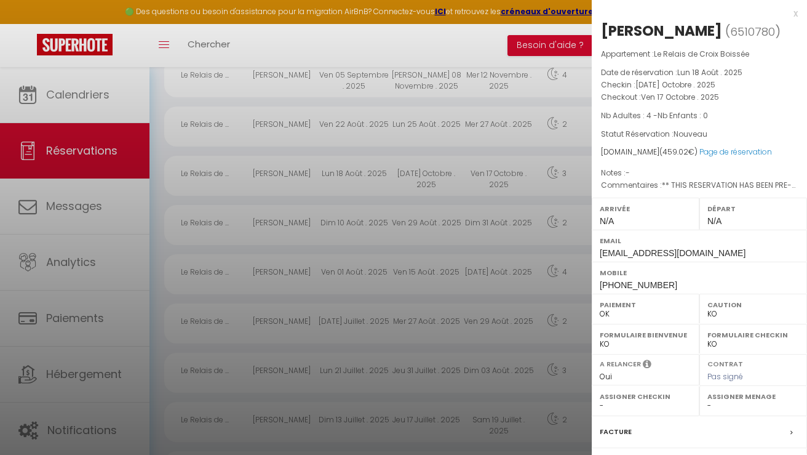
click at [456, 285] on div at bounding box center [403, 227] width 807 height 455
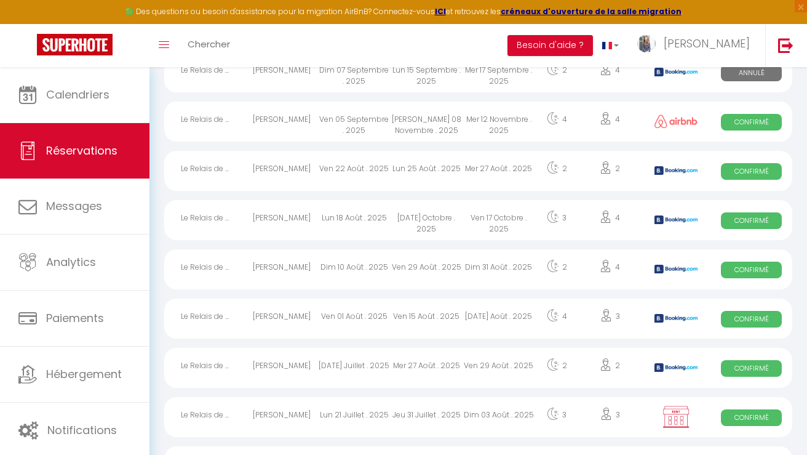
scroll to position [194, 0]
click at [407, 173] on div "Lun 25 Août . 2025" at bounding box center [427, 171] width 72 height 40
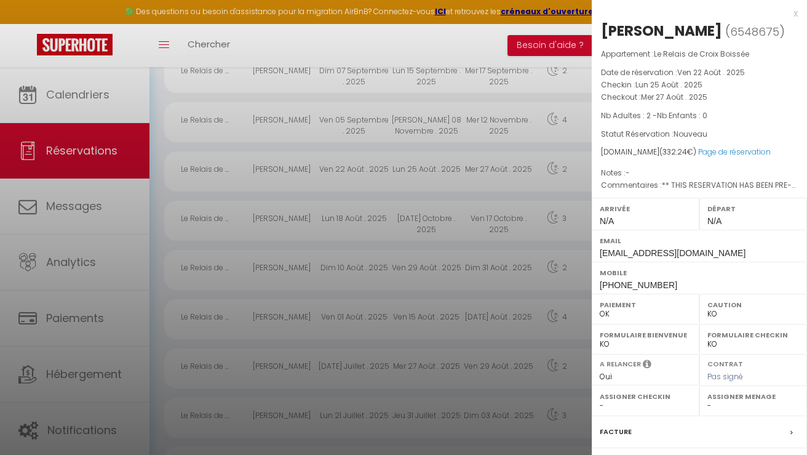
click at [508, 300] on div at bounding box center [403, 227] width 807 height 455
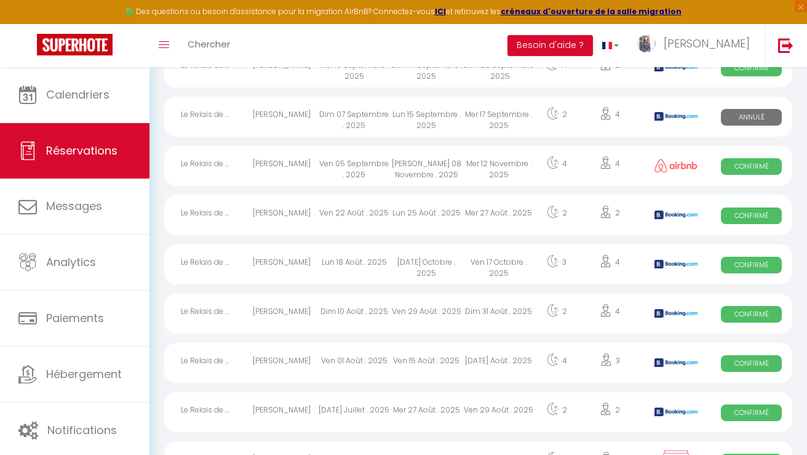
scroll to position [149, 0]
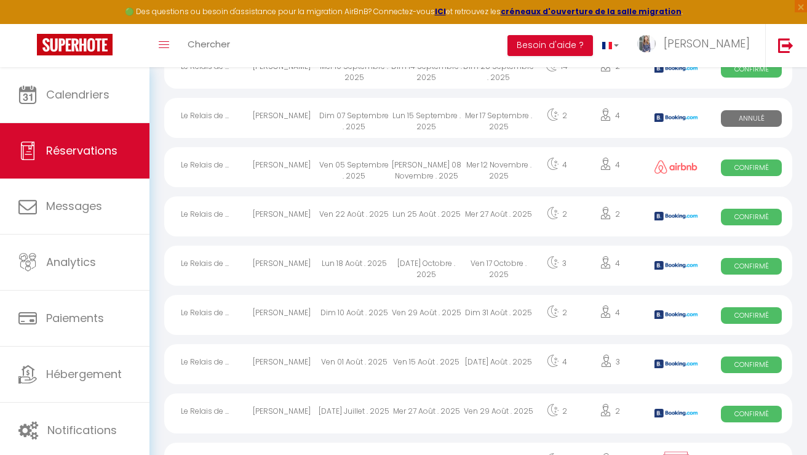
click at [435, 172] on div "[PERSON_NAME] 08 Novembre . 2025" at bounding box center [427, 167] width 72 height 40
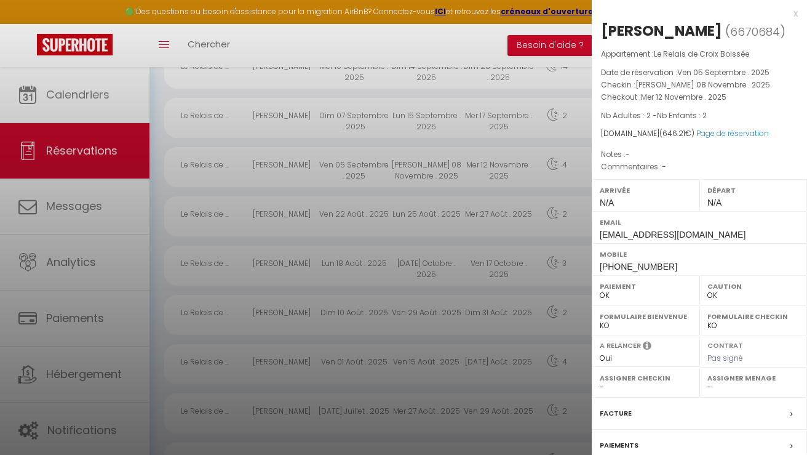
click at [495, 287] on div at bounding box center [403, 227] width 807 height 455
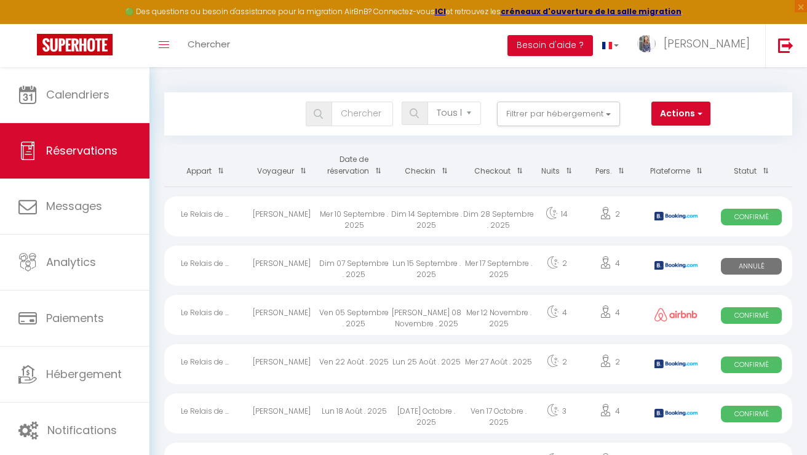
scroll to position [0, 0]
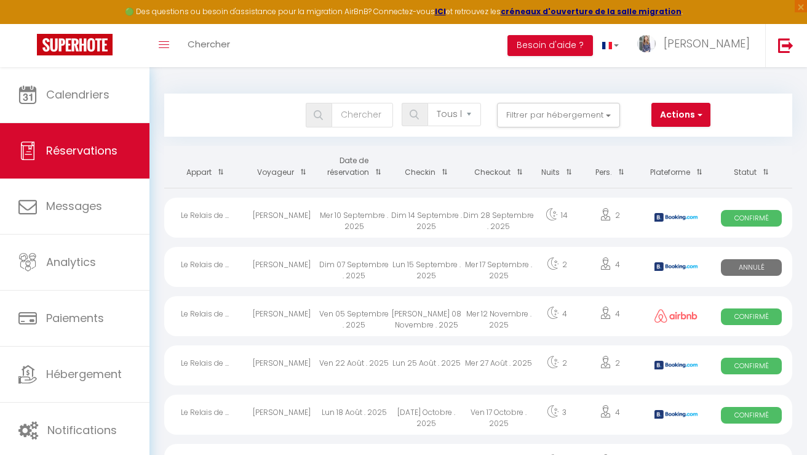
click at [477, 215] on div "Dim 28 Septembre . 2025" at bounding box center [499, 217] width 72 height 40
select select "KO"
